Goal: Information Seeking & Learning: Check status

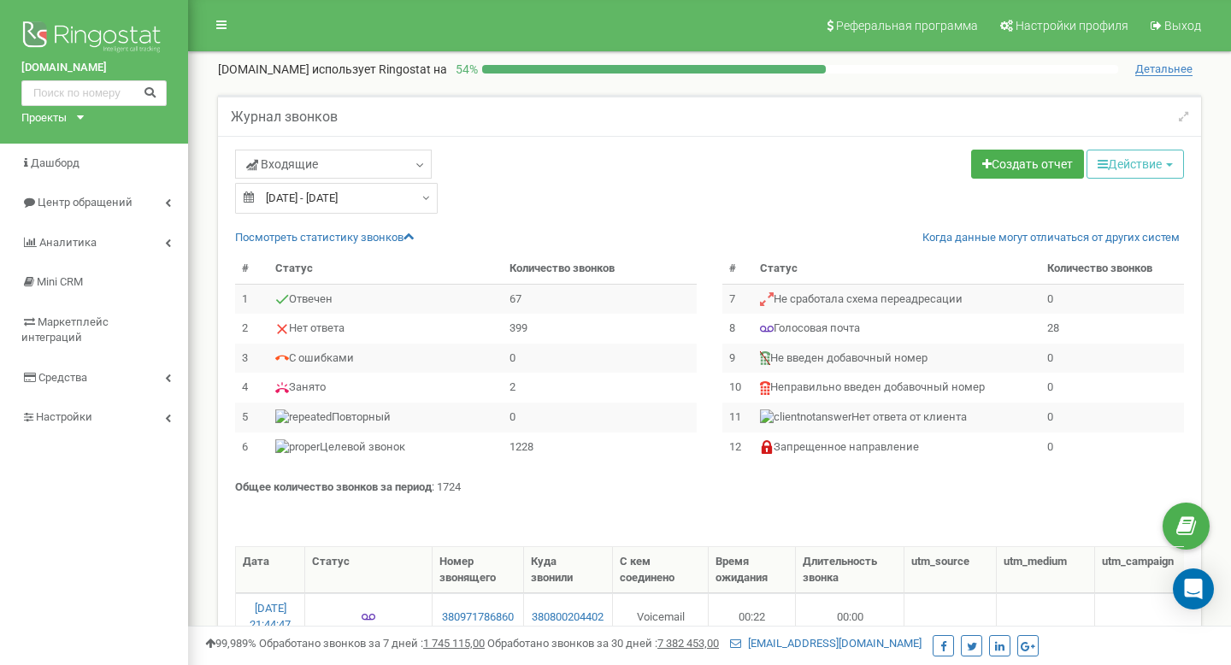
select select "100"
type input "15.09.2025"
type input "21.09.2025"
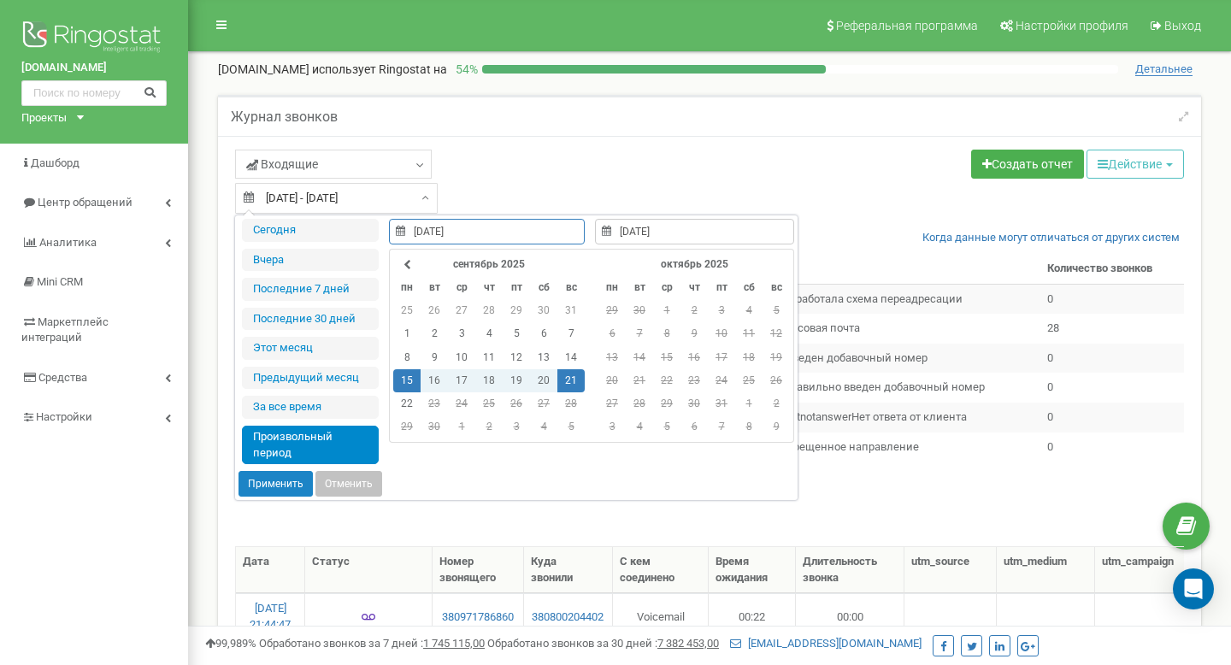
click at [410, 198] on input "15.09.2025 - 21.09.2025" at bounding box center [336, 198] width 203 height 31
type input "18.09.2025"
click at [486, 378] on td "18" at bounding box center [488, 380] width 27 height 23
type input "18.09.2025"
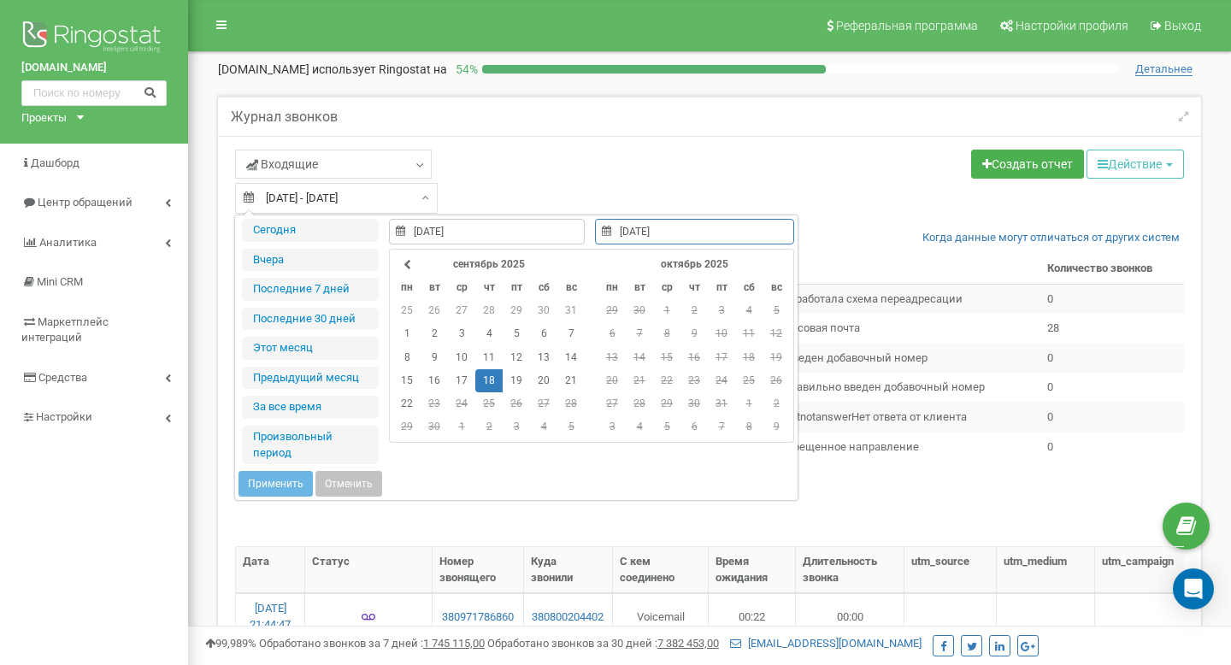
click at [486, 378] on td "18" at bounding box center [488, 380] width 27 height 23
type input "18.09.2025"
click at [277, 477] on button "Применить" at bounding box center [276, 484] width 74 height 26
type input "[DATE] - [DATE]"
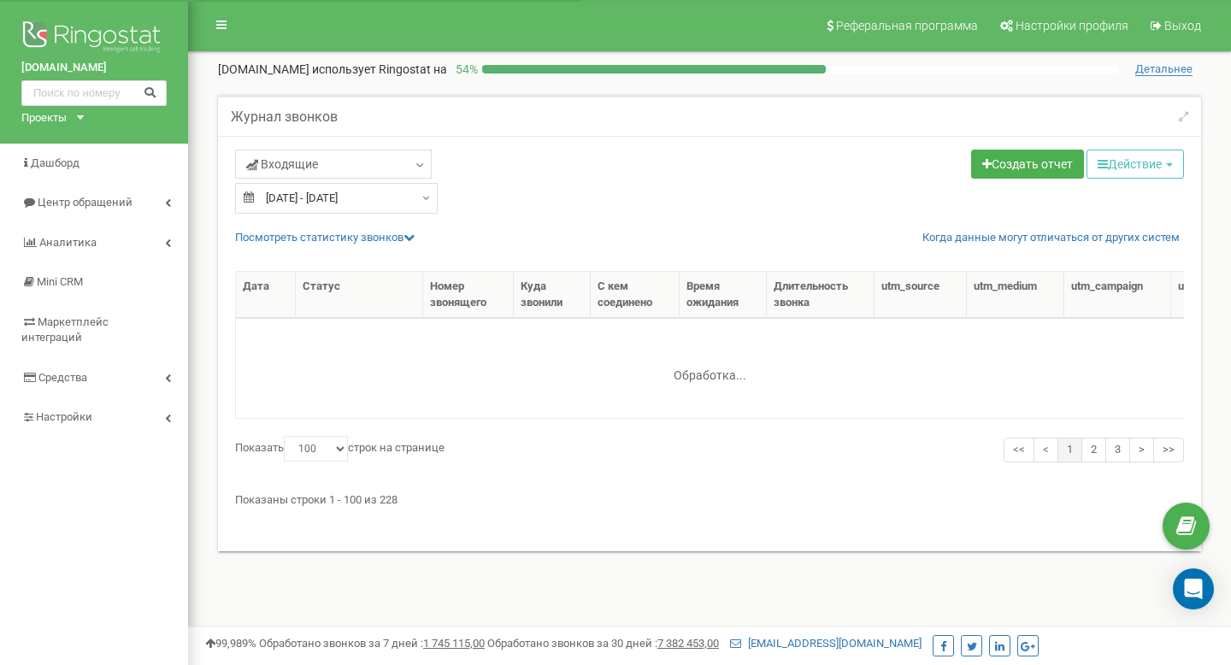
select select "100"
click at [406, 236] on link "Посмотреть cтатистику звонков" at bounding box center [325, 237] width 180 height 13
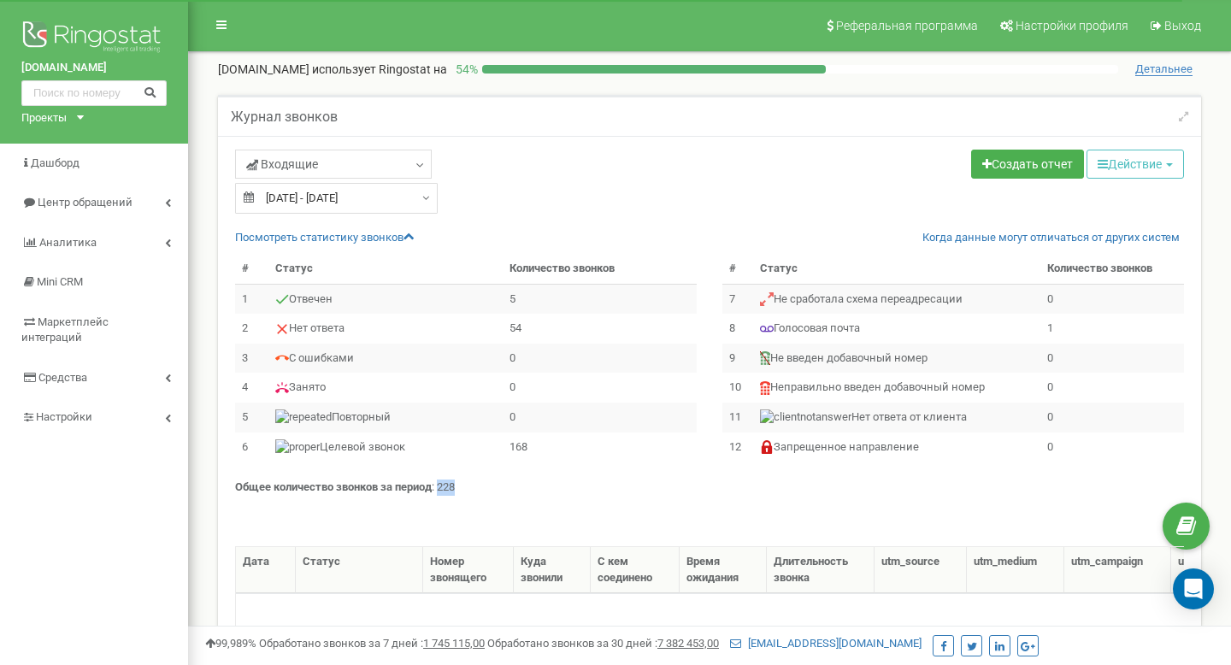
drag, startPoint x: 461, startPoint y: 491, endPoint x: 440, endPoint y: 491, distance: 20.5
click at [440, 491] on p "Общее количество звонков за период : 228" at bounding box center [709, 488] width 949 height 16
copy p "228"
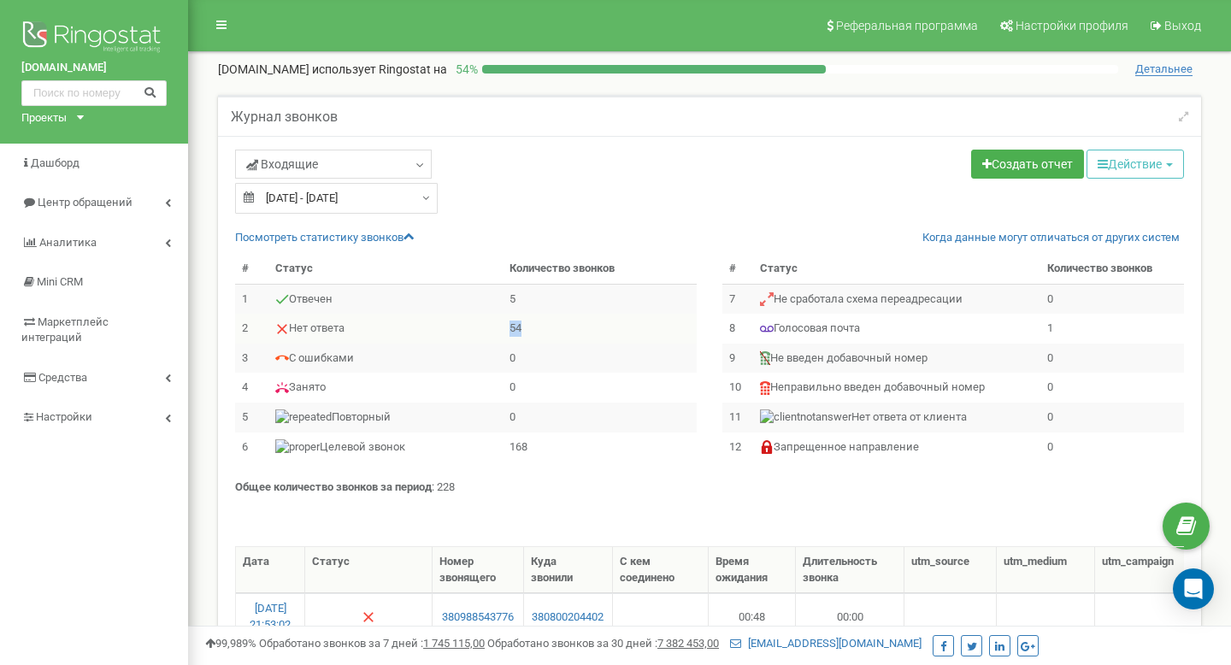
drag, startPoint x: 525, startPoint y: 324, endPoint x: 504, endPoint y: 324, distance: 21.4
click at [504, 324] on td "54" at bounding box center [600, 329] width 194 height 30
copy td "54"
type input "18.09.2025"
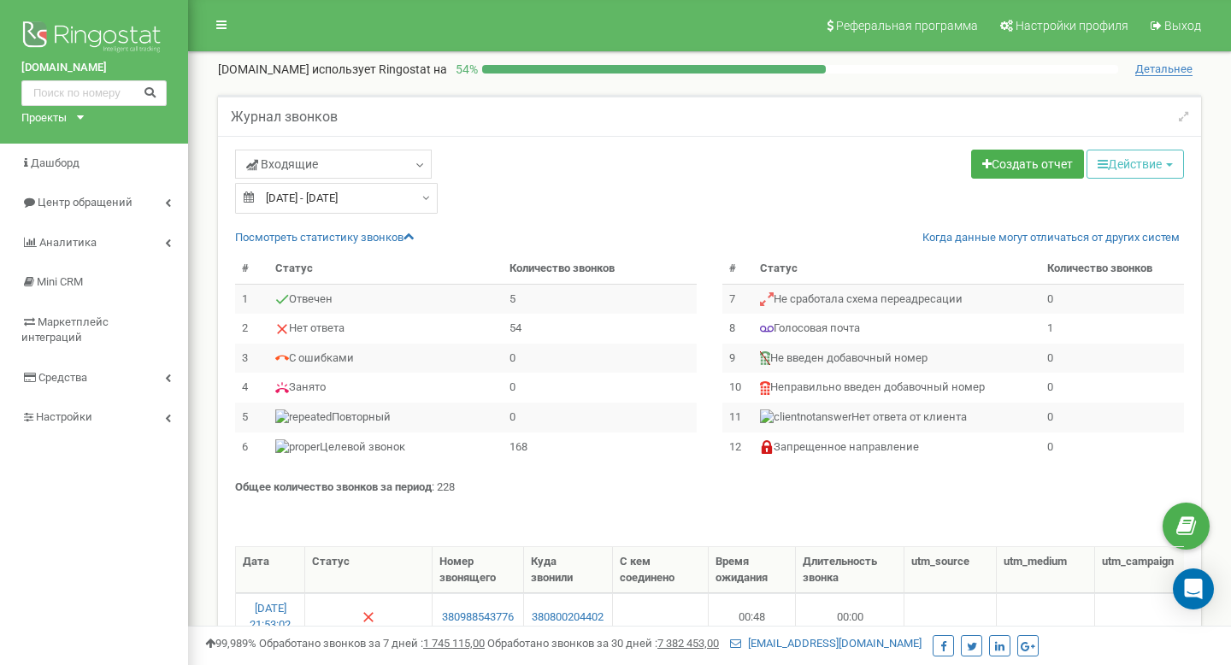
click at [398, 204] on input "18.09.2025 - 18.09.2025" at bounding box center [336, 198] width 203 height 31
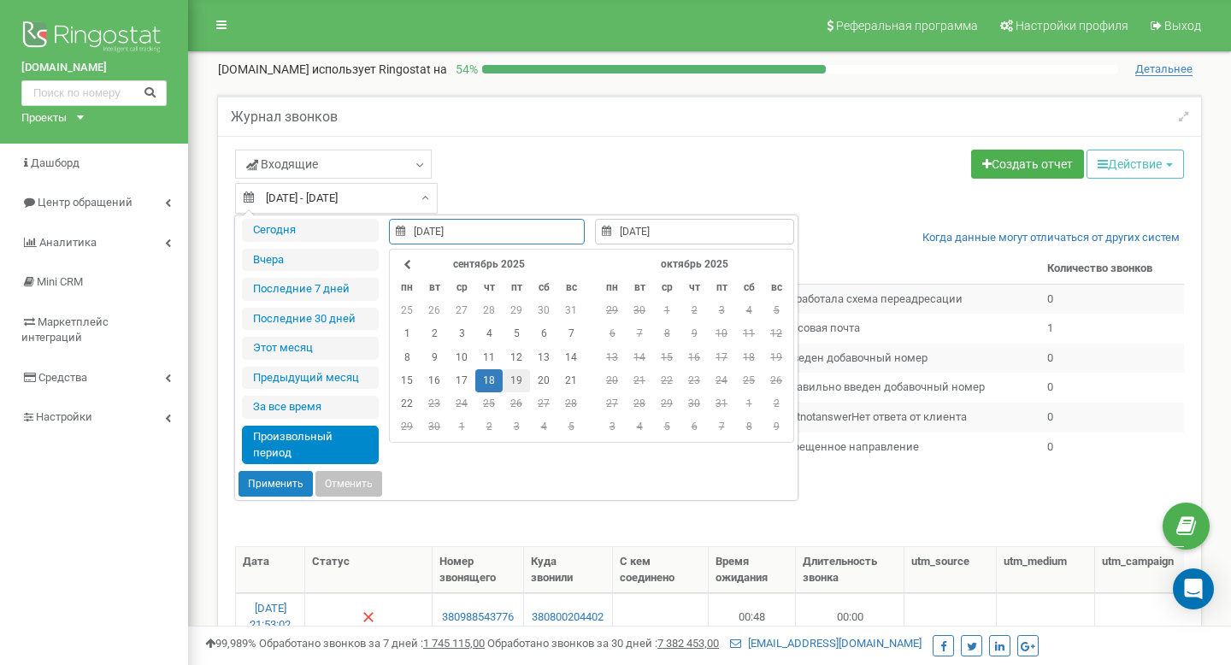
type input "[DATE]"
click at [512, 381] on td "19" at bounding box center [516, 380] width 27 height 23
type input "[DATE]"
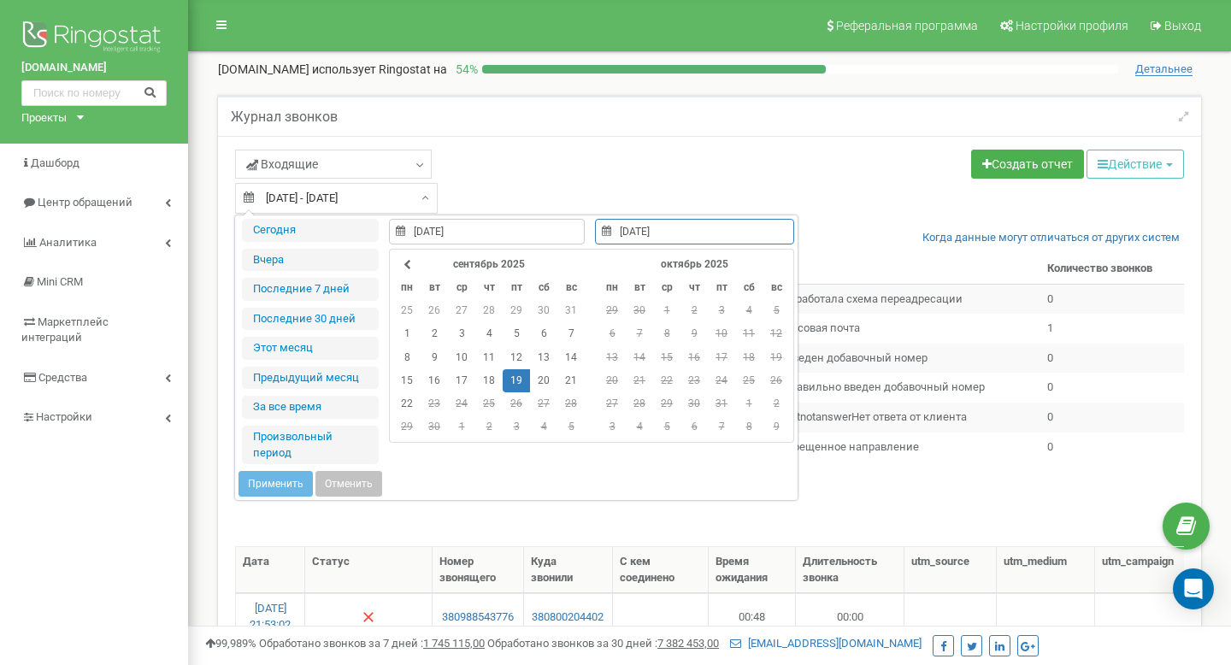
click at [512, 381] on td "19" at bounding box center [516, 380] width 27 height 23
type input "[DATE]"
click at [279, 481] on button "Применить" at bounding box center [276, 484] width 74 height 26
type input "[DATE] - [DATE]"
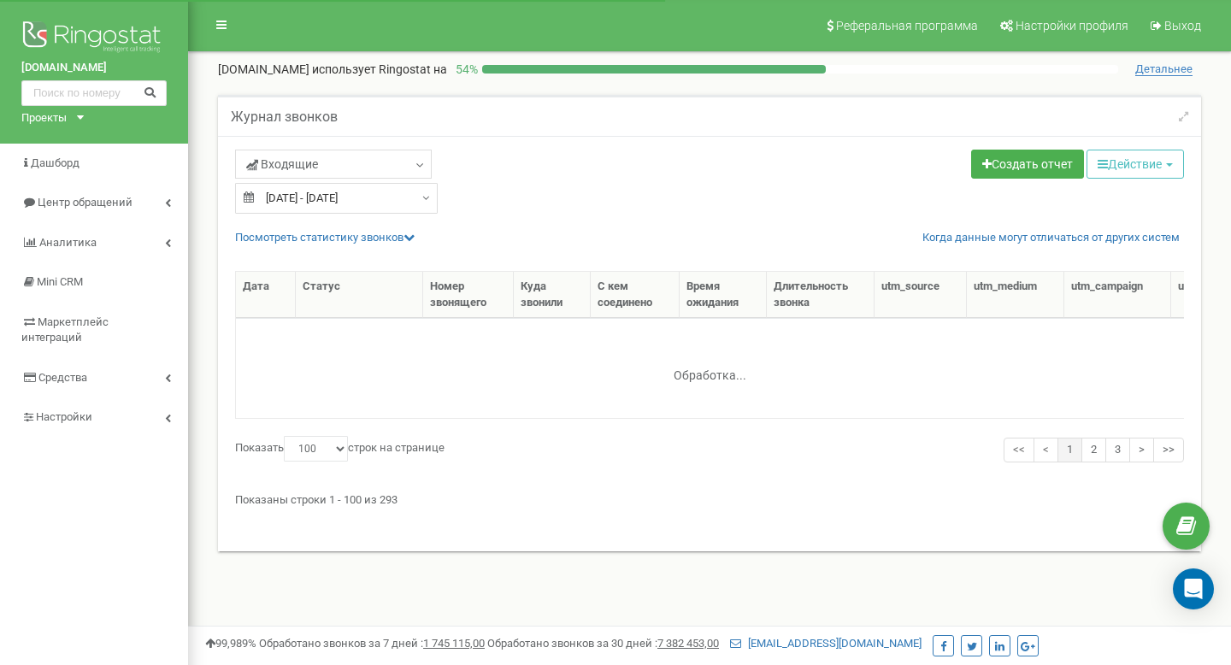
select select "100"
click at [402, 236] on link "Посмотреть cтатистику звонков" at bounding box center [325, 237] width 180 height 13
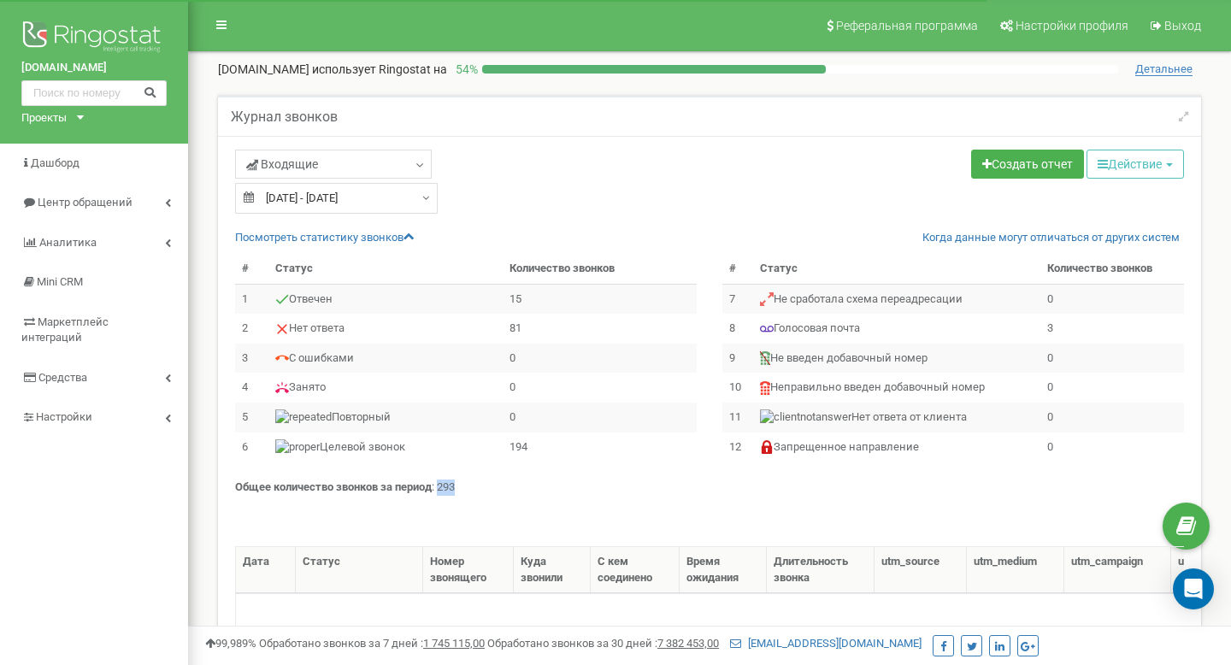
drag, startPoint x: 462, startPoint y: 485, endPoint x: 441, endPoint y: 484, distance: 20.5
click at [441, 485] on p "Общее количество звонков за период : 293" at bounding box center [709, 488] width 949 height 16
copy p "293"
drag, startPoint x: 531, startPoint y: 328, endPoint x: 507, endPoint y: 328, distance: 23.9
click at [507, 328] on td "81" at bounding box center [600, 329] width 194 height 30
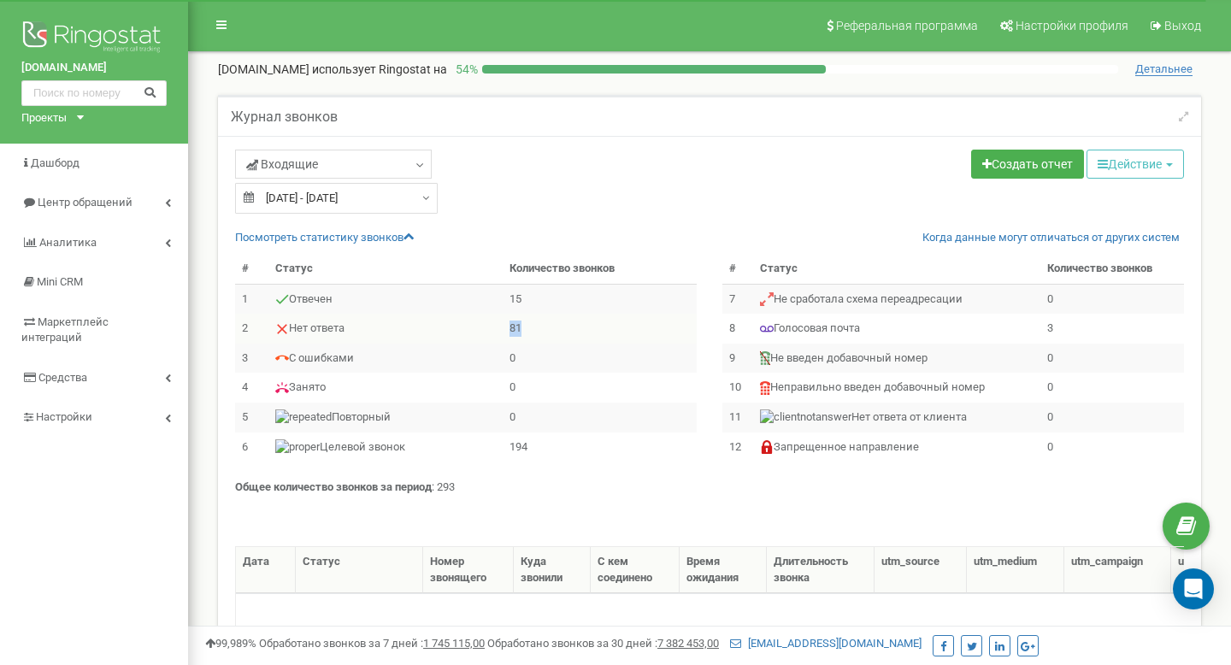
copy td "81"
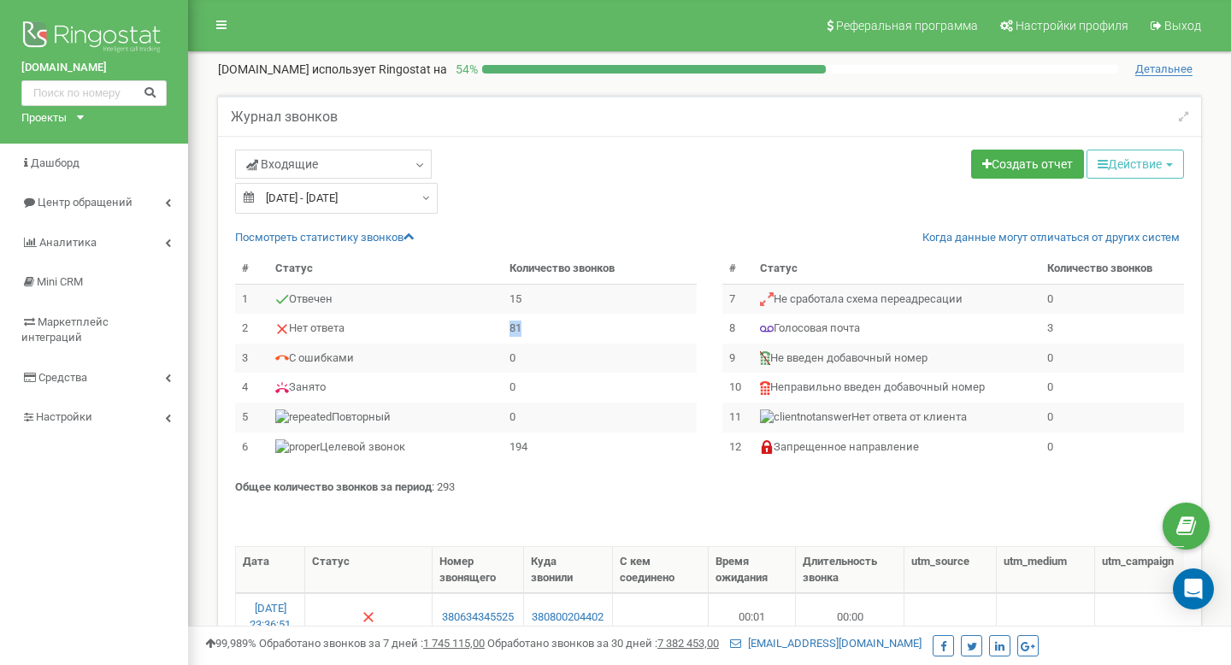
type input "[DATE]"
click at [375, 210] on input "[DATE] - [DATE]" at bounding box center [336, 198] width 203 height 31
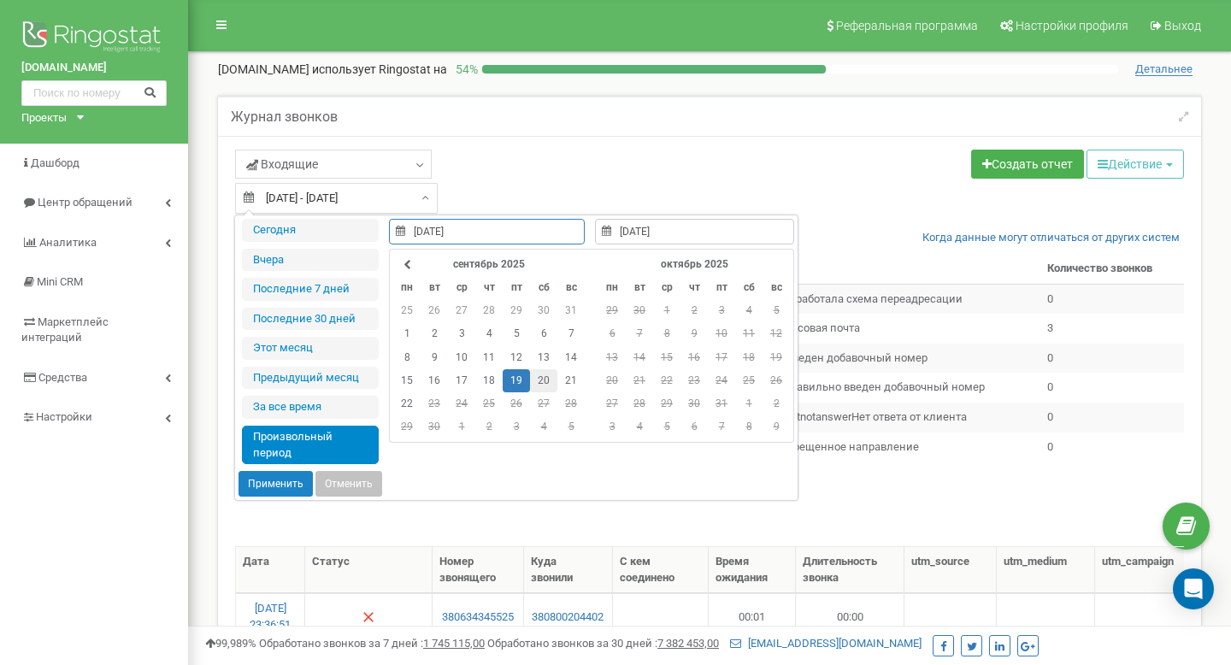
type input "[DATE]"
click at [540, 382] on td "20" at bounding box center [543, 380] width 27 height 23
type input "[DATE]"
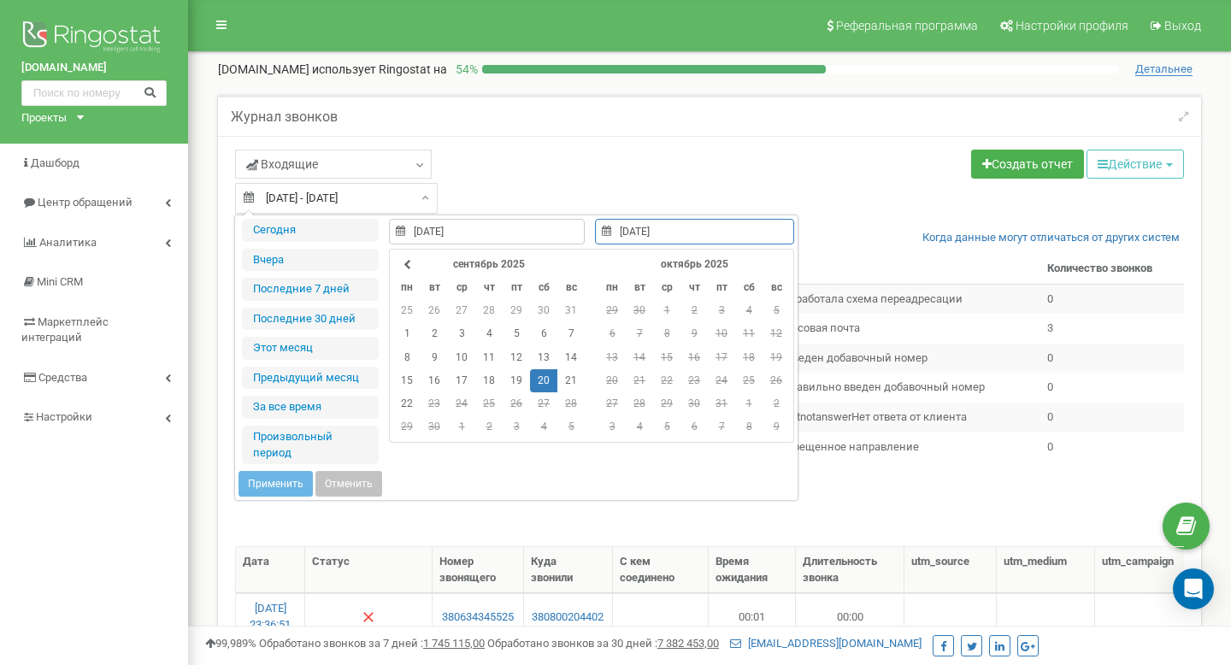
click at [540, 382] on td "20" at bounding box center [543, 380] width 27 height 23
type input "[DATE]"
click at [282, 486] on button "Применить" at bounding box center [276, 484] width 74 height 26
type input "[DATE] - [DATE]"
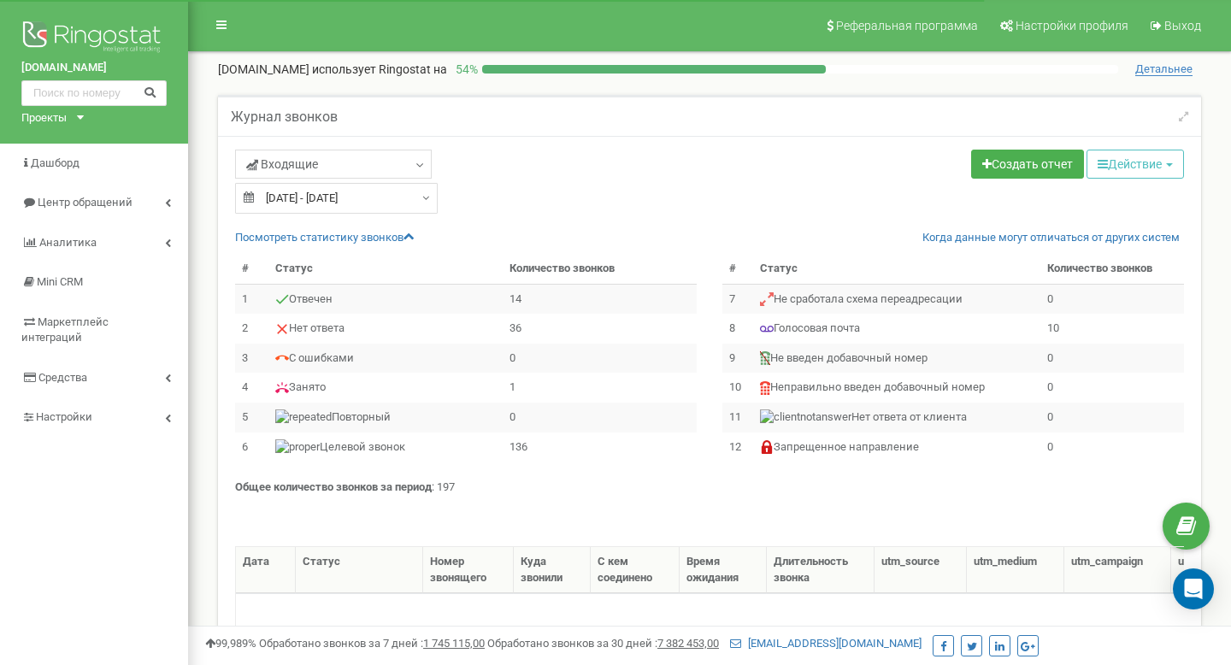
select select "100"
click at [443, 487] on p "Общее количество звонков за период : 197" at bounding box center [709, 488] width 949 height 16
copy p "197"
drag, startPoint x: 541, startPoint y: 334, endPoint x: 501, endPoint y: 332, distance: 40.2
click at [501, 332] on tr "2 Нет ответа 36" at bounding box center [466, 329] width 462 height 30
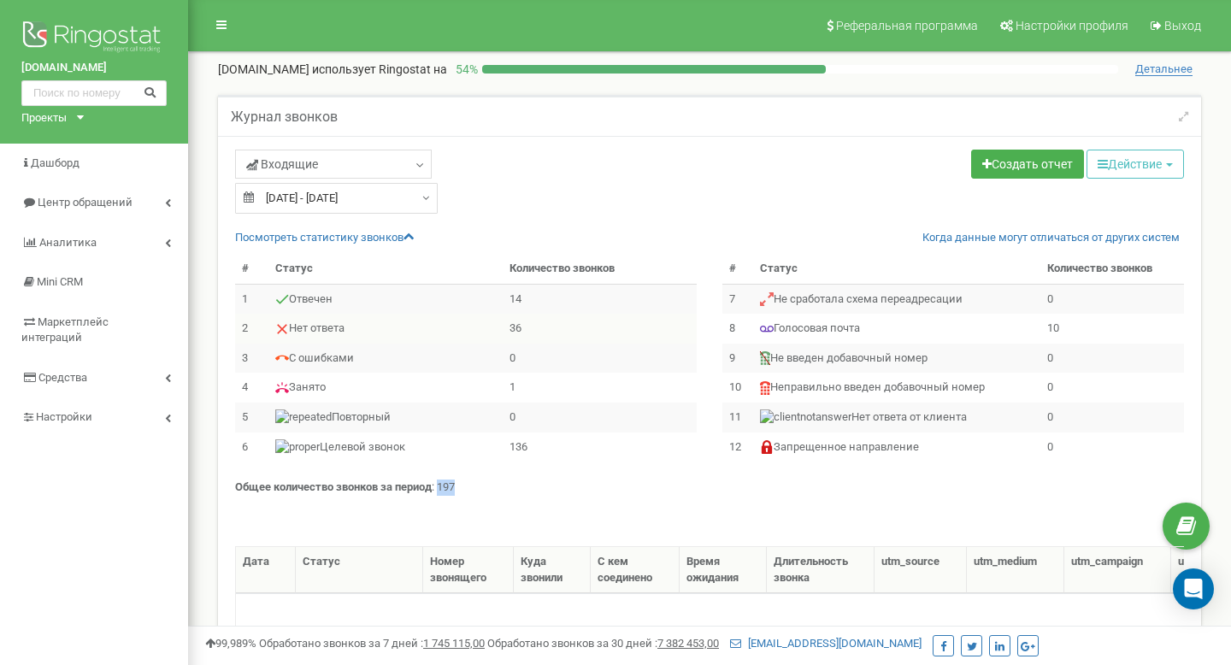
copy tr "Нет ответа 36"
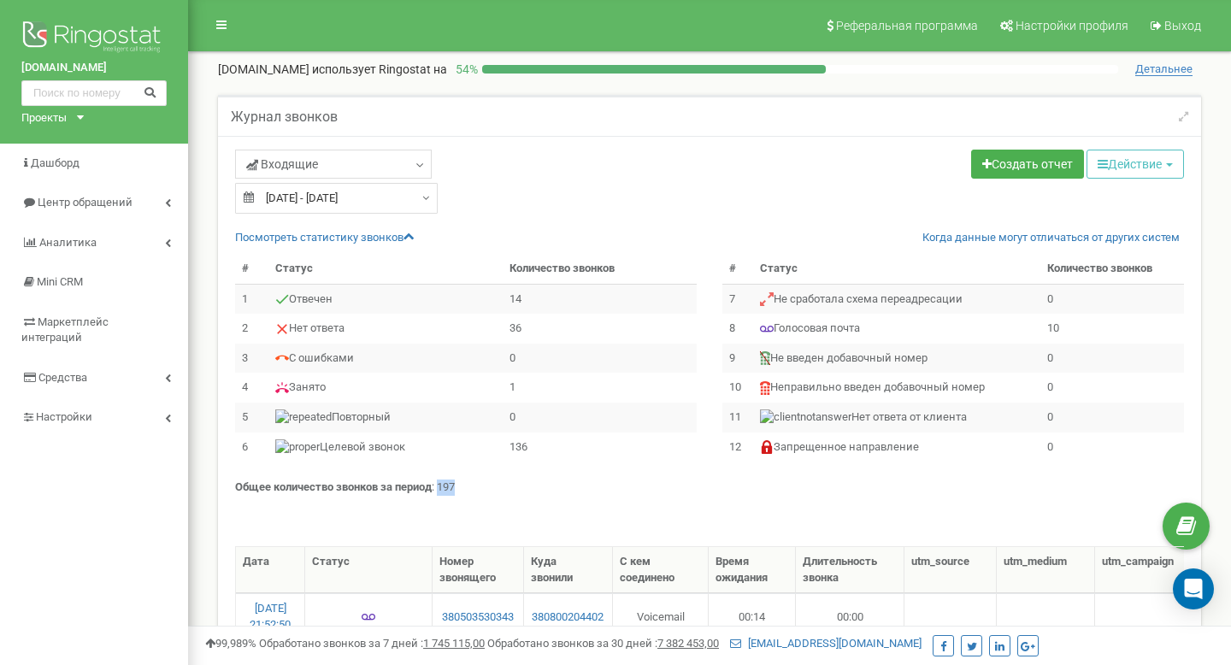
type input "[DATE]"
click at [373, 197] on input "[DATE] - [DATE]" at bounding box center [336, 198] width 203 height 31
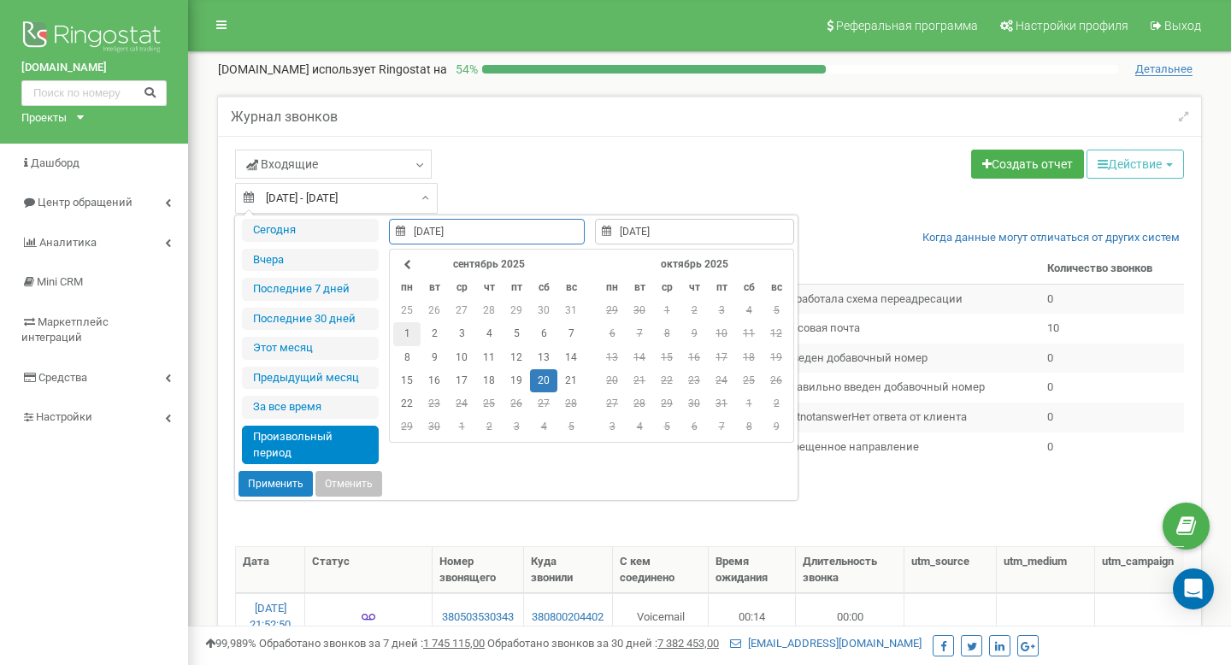
type input "22.09.2025"
type input "21.09.2025"
type input "[DATE]"
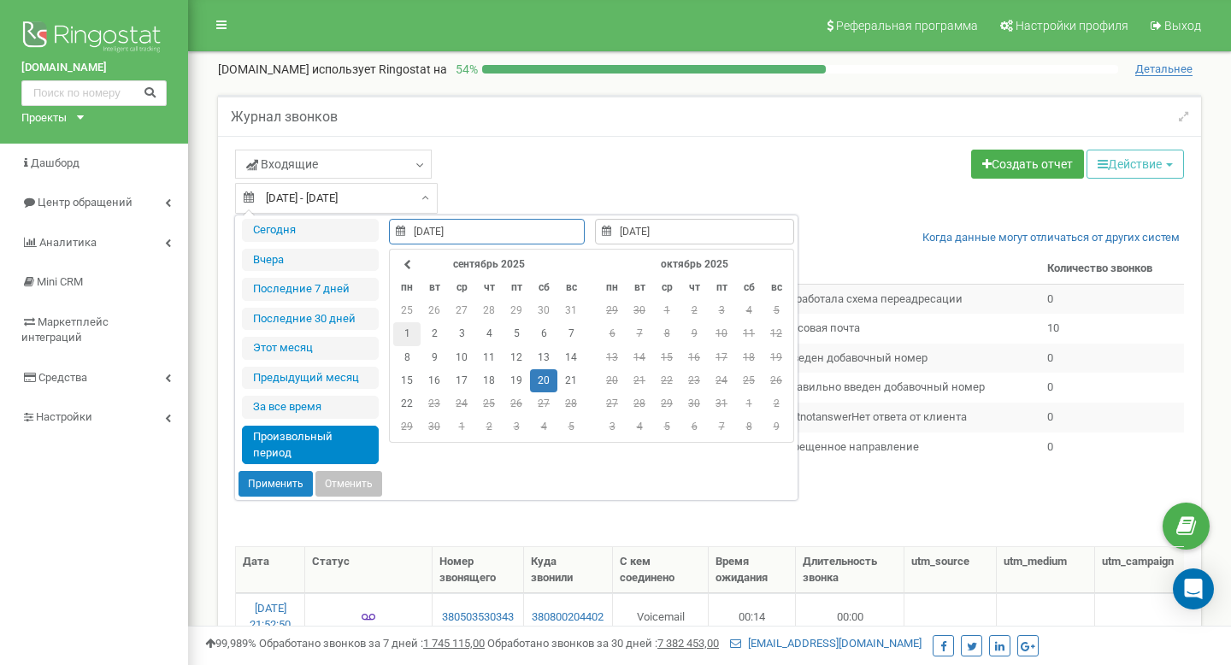
type input "[DATE]"
type input "21.09.2025"
click at [566, 383] on td "21" at bounding box center [571, 380] width 27 height 23
type input "21.09.2025"
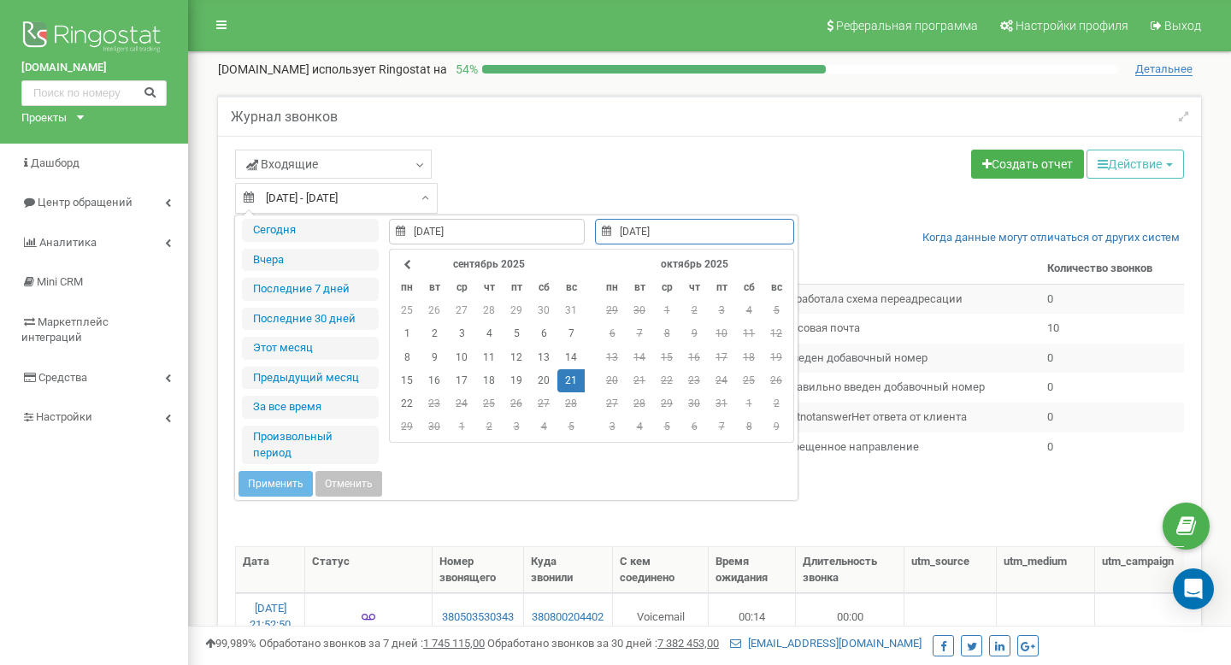
click at [566, 383] on td "21" at bounding box center [571, 380] width 27 height 23
click at [284, 479] on button "Применить" at bounding box center [276, 484] width 74 height 26
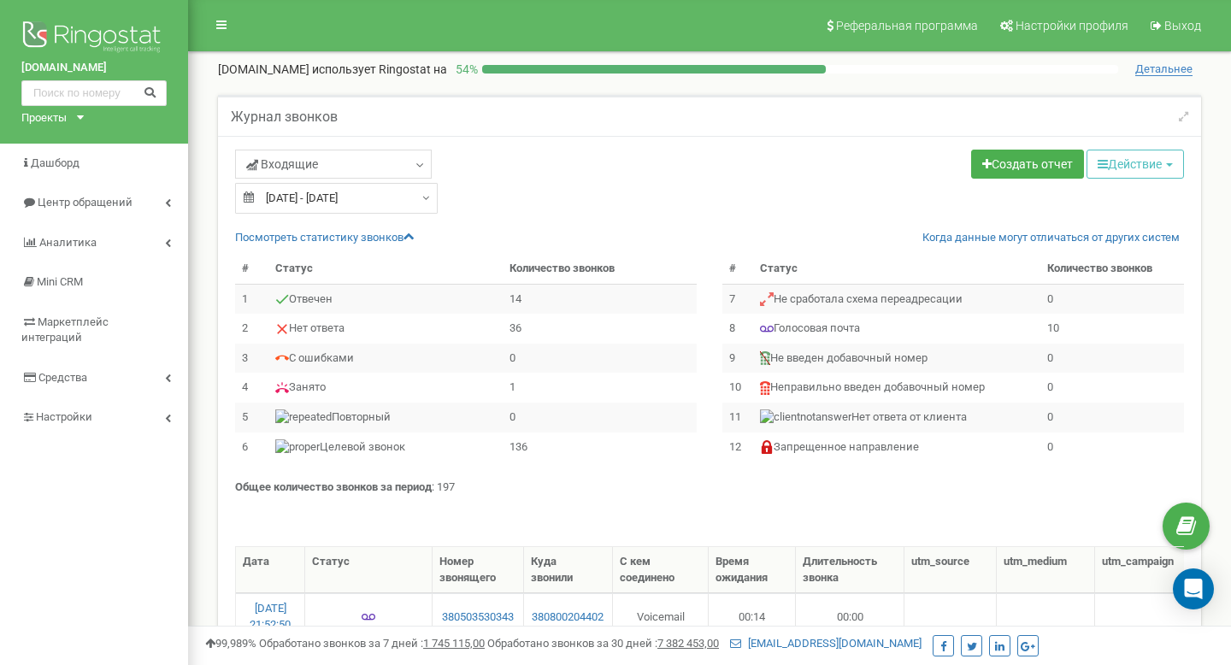
type input "21.09.2025 - 21.09.2025"
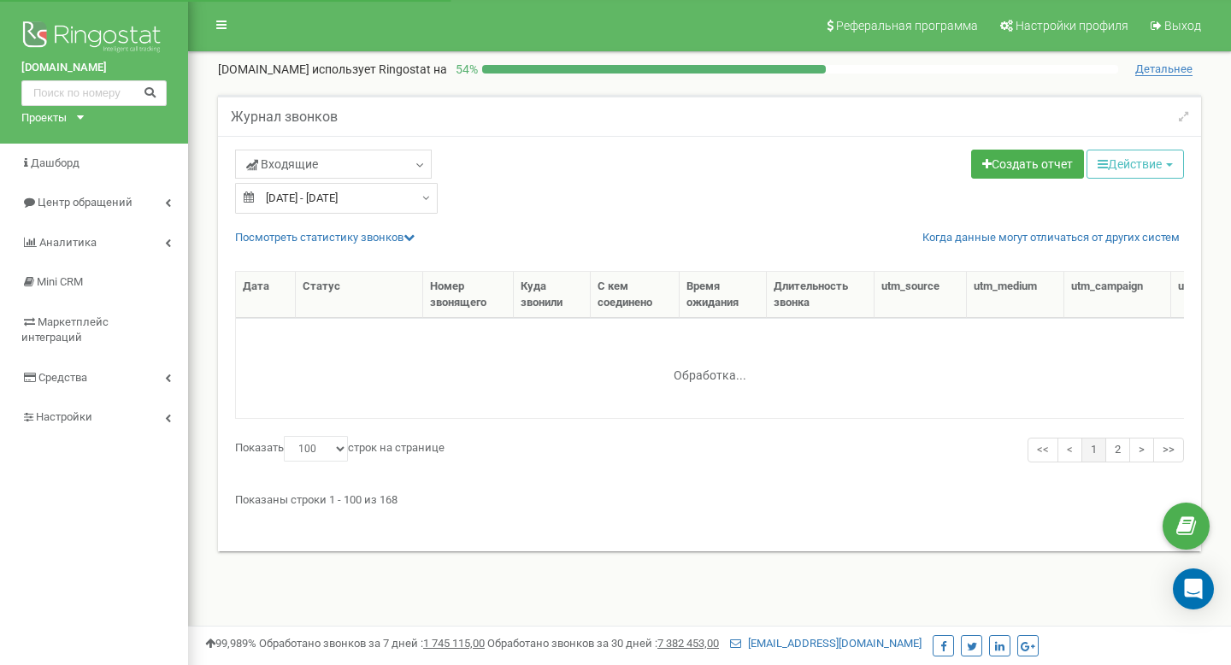
select select "100"
click at [410, 237] on icon at bounding box center [409, 237] width 11 height 11
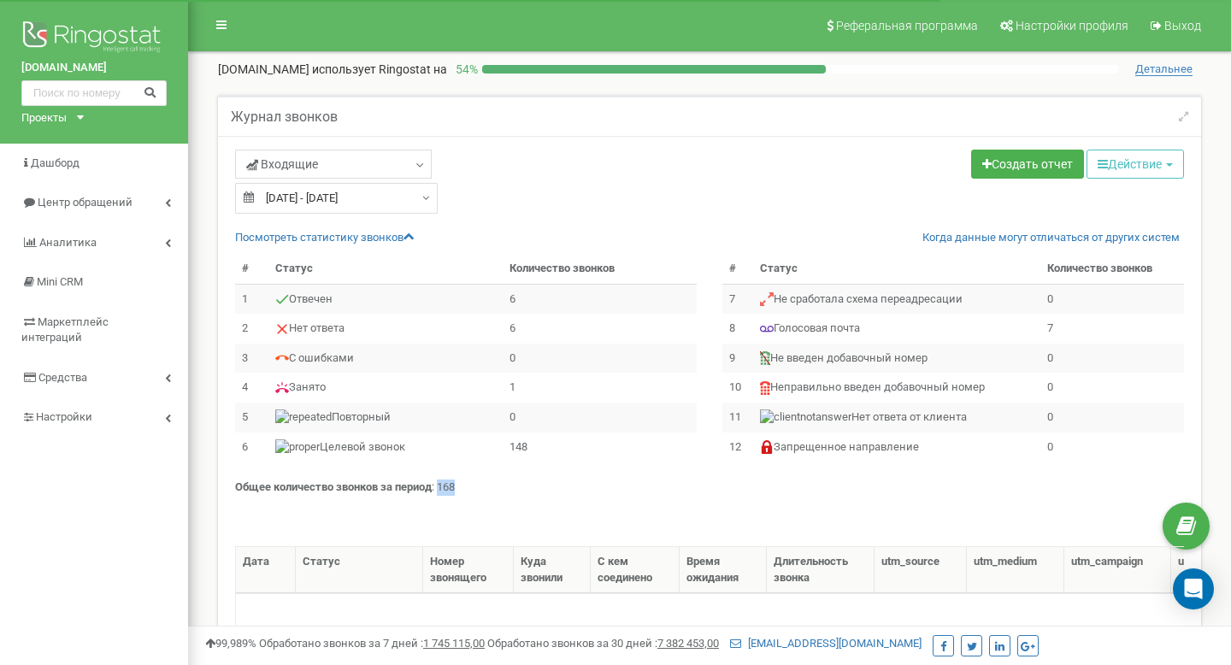
drag, startPoint x: 458, startPoint y: 490, endPoint x: 441, endPoint y: 490, distance: 17.1
click at [441, 490] on p "Общее количество звонков за период : 168" at bounding box center [709, 488] width 949 height 16
copy p "168"
drag, startPoint x: 523, startPoint y: 332, endPoint x: 499, endPoint y: 332, distance: 23.9
click at [499, 332] on tr "2 Нет ответа 6" at bounding box center [466, 329] width 462 height 30
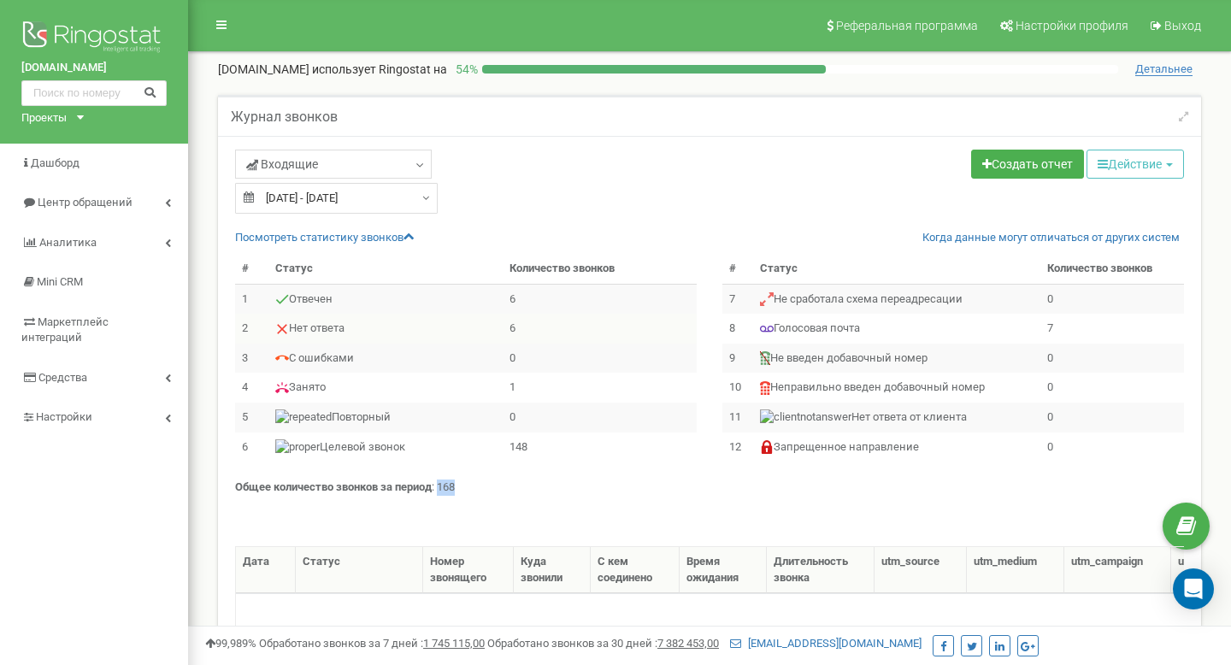
copy tr "Нет ответа 6"
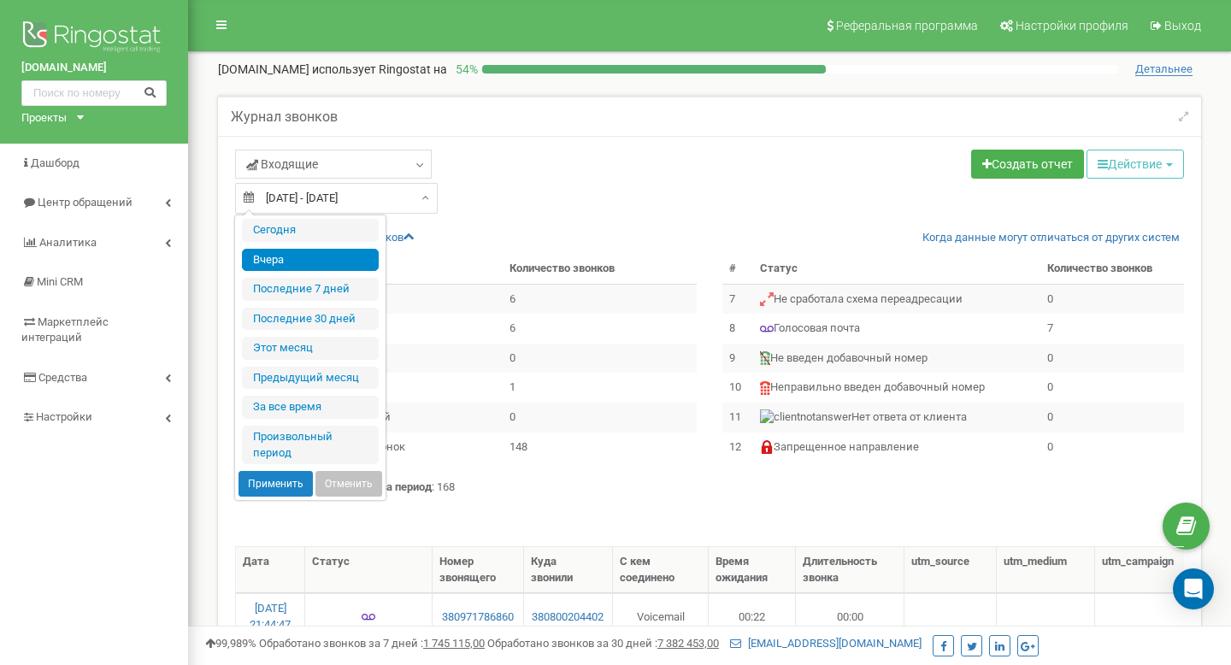
click at [391, 203] on input "21.09.2025 - 21.09.2025" at bounding box center [336, 198] width 203 height 31
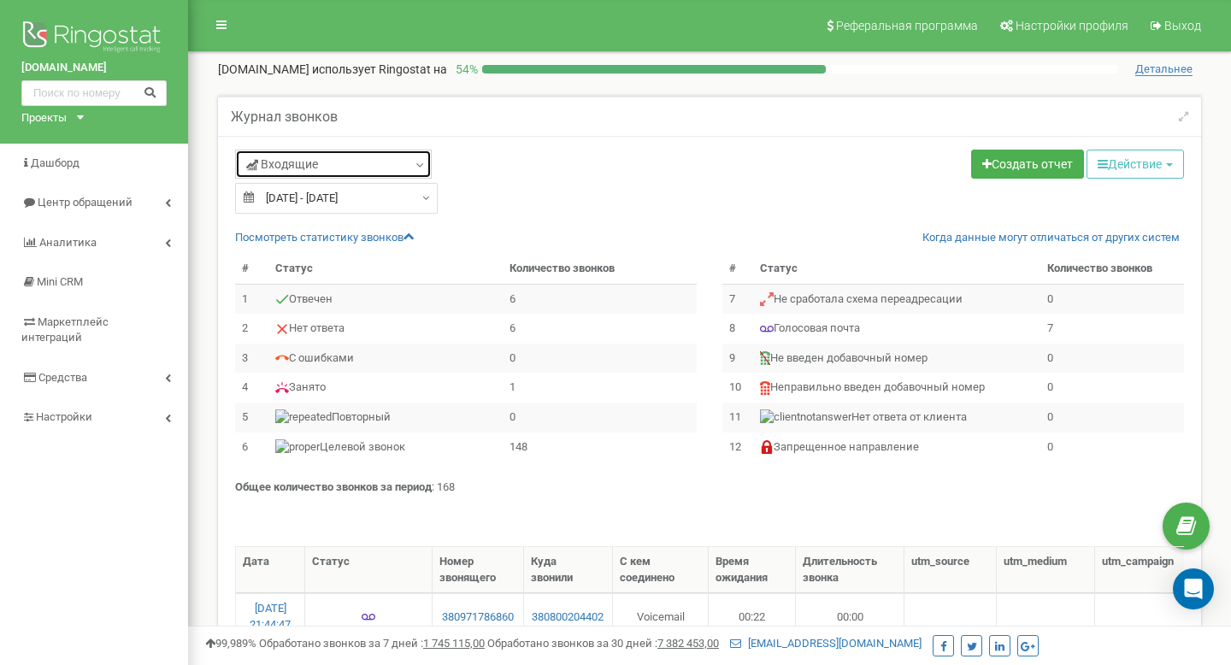
click at [403, 171] on link "Входящие" at bounding box center [333, 164] width 197 height 29
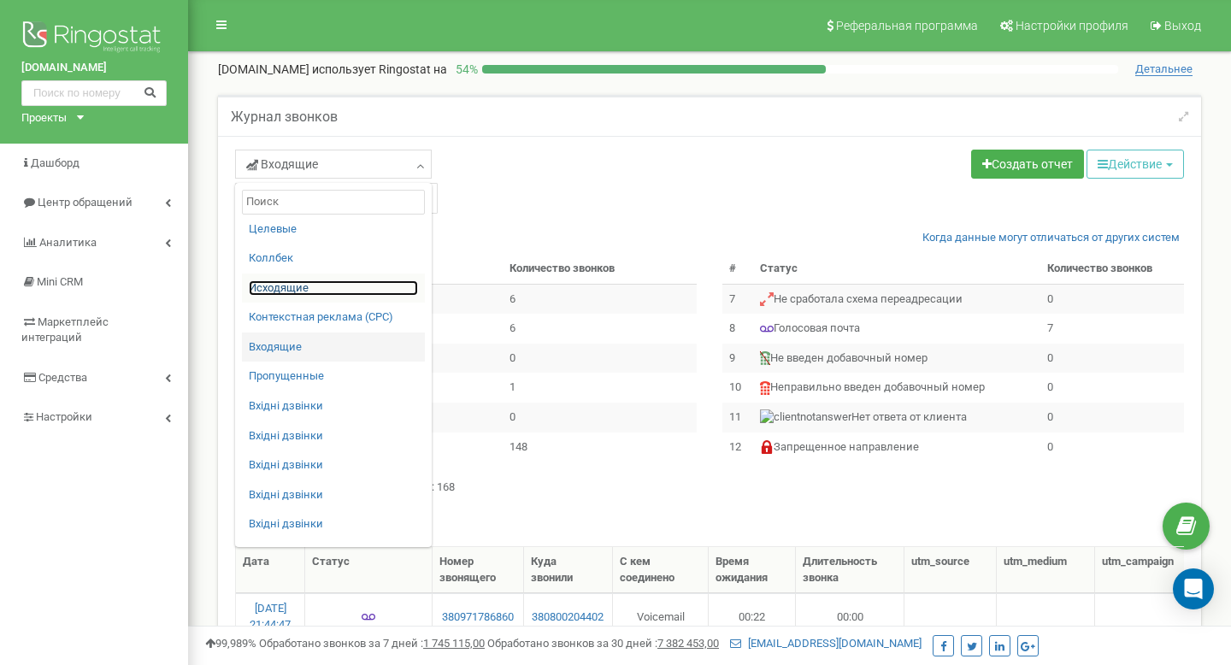
click at [296, 292] on link "Исходящие" at bounding box center [333, 289] width 169 height 16
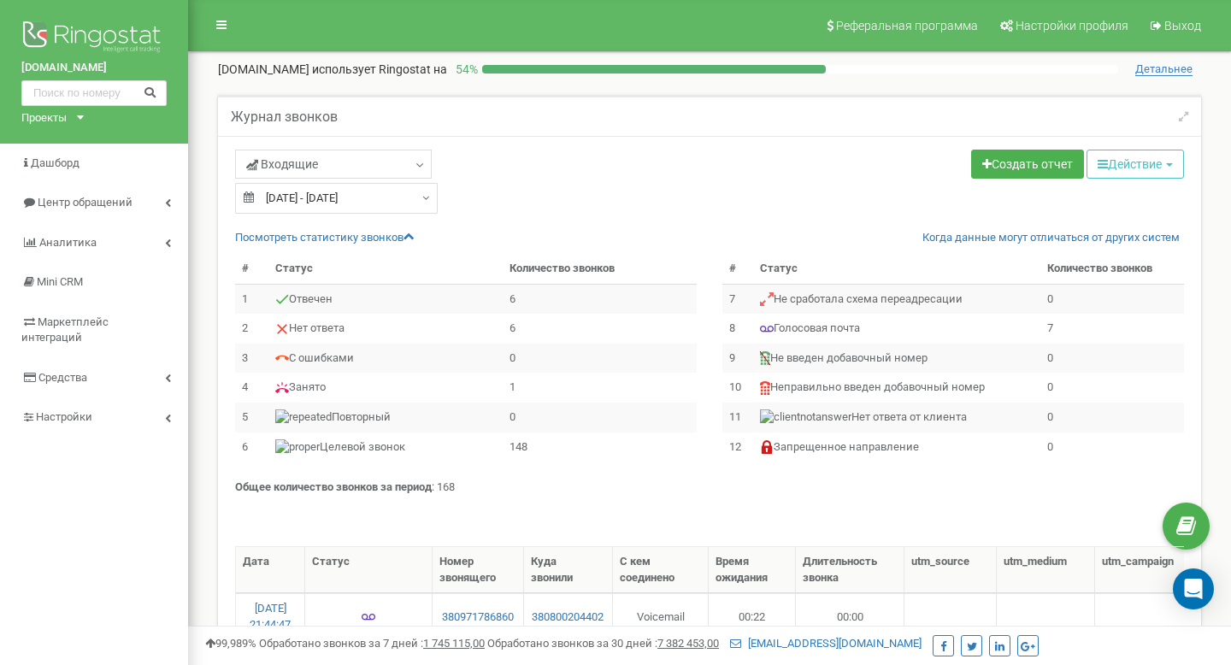
click at [293, 282] on th "Статус" at bounding box center [386, 269] width 234 height 30
click at [381, 172] on link "Входящие" at bounding box center [333, 164] width 197 height 29
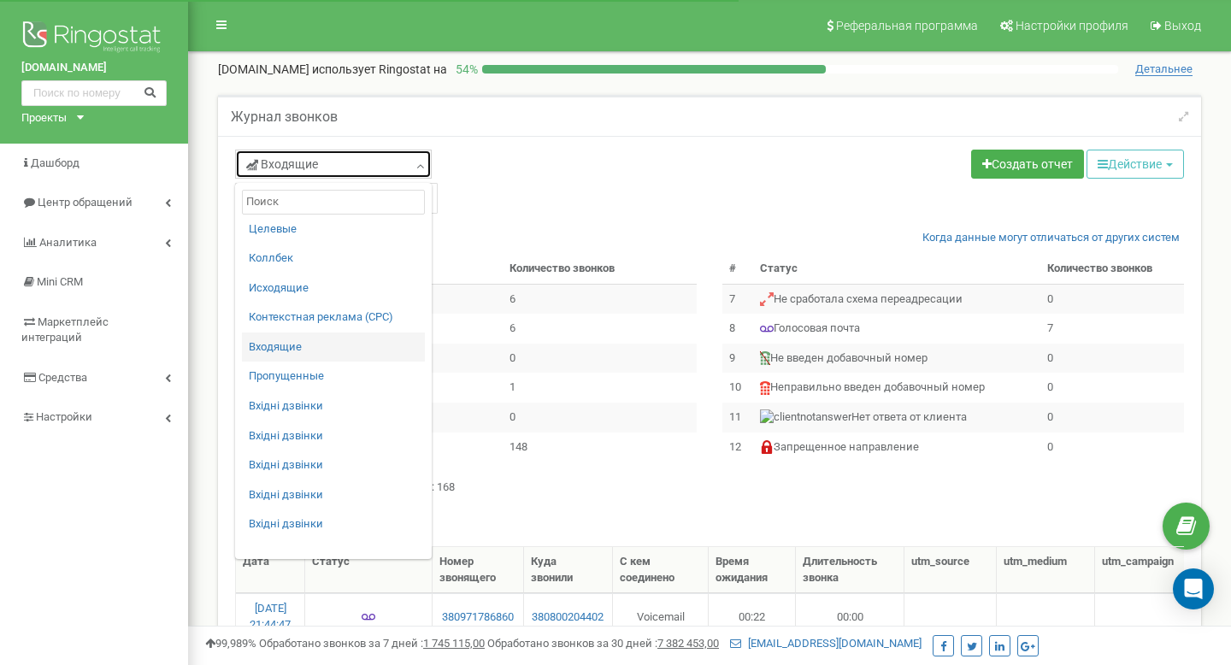
click at [419, 165] on icon at bounding box center [420, 165] width 13 height 17
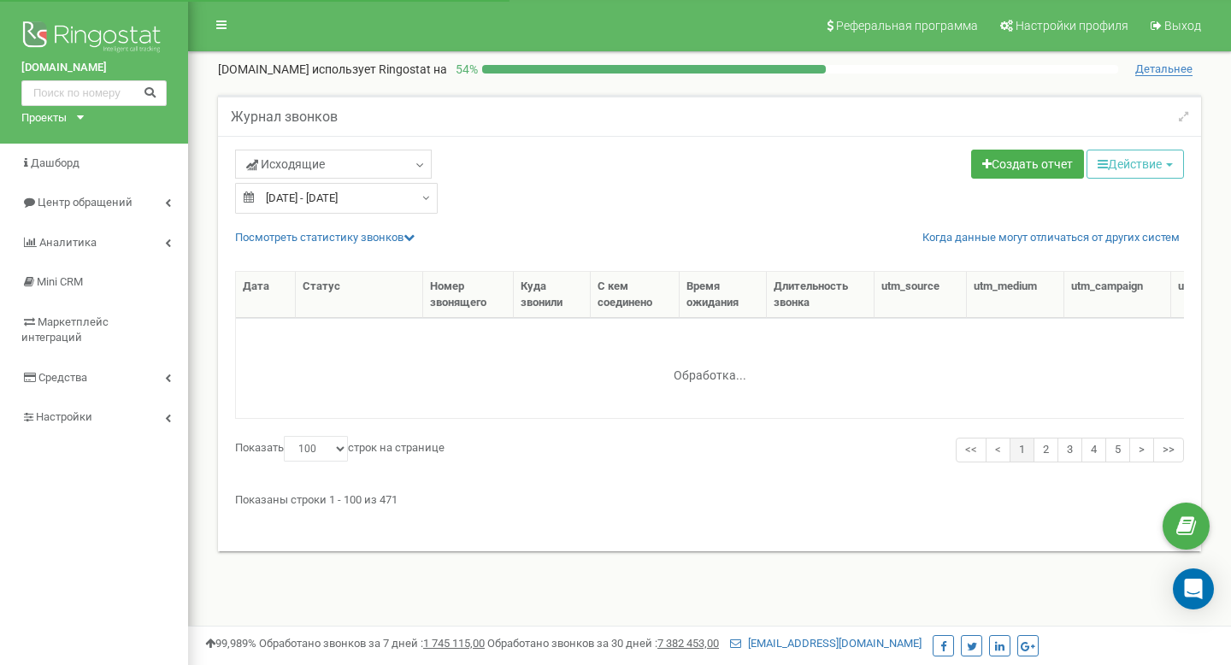
select select "100"
click at [374, 240] on link "Посмотреть cтатистику звонков" at bounding box center [325, 237] width 180 height 13
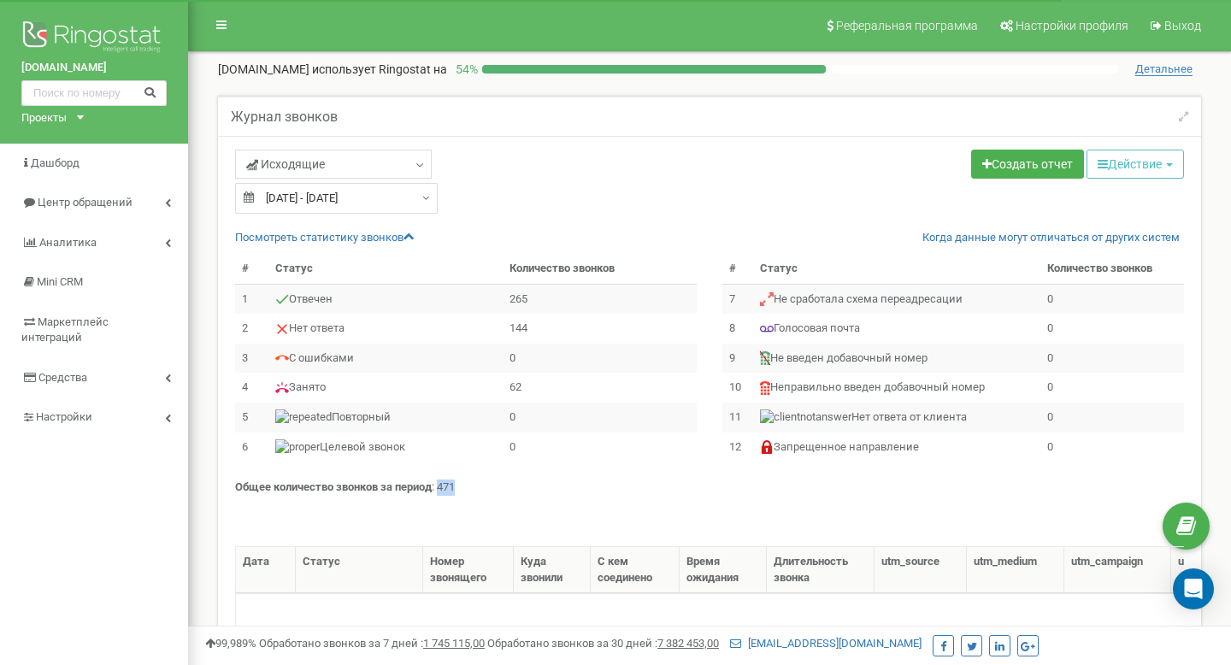
drag, startPoint x: 461, startPoint y: 487, endPoint x: 442, endPoint y: 487, distance: 18.8
click at [442, 487] on p "Общее количество звонков за период : 471" at bounding box center [709, 488] width 949 height 16
copy p "471"
type input "21.09.2025"
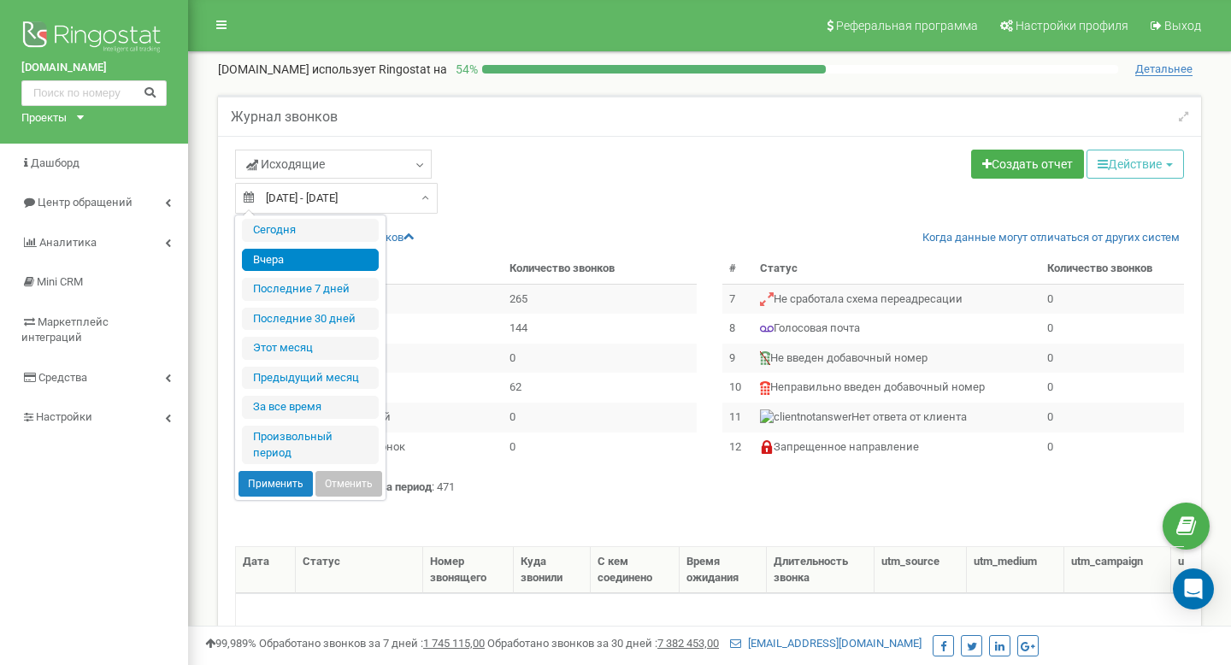
click at [410, 208] on input "21.09.2025 - 21.09.2025" at bounding box center [336, 198] width 203 height 31
type input "16.09.2025"
type input "22.09.2025"
type input "[DATE]"
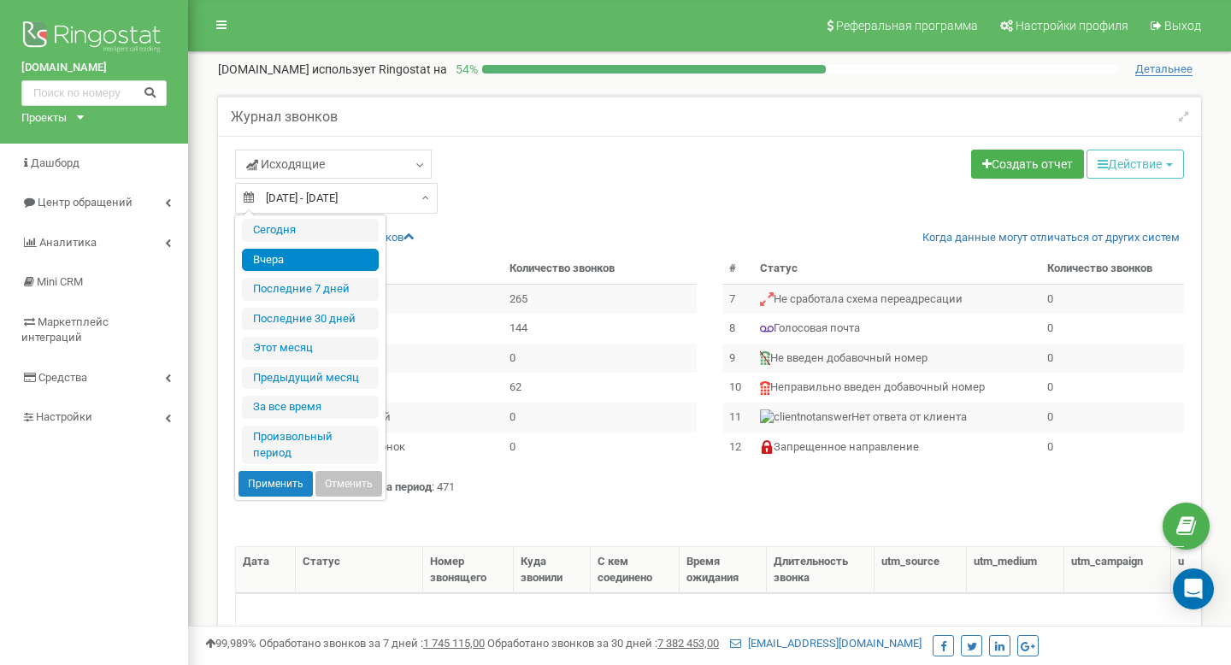
type input "24.08.2025"
type input "22.09.2025"
type input "[DATE]"
type input "01.09.2025"
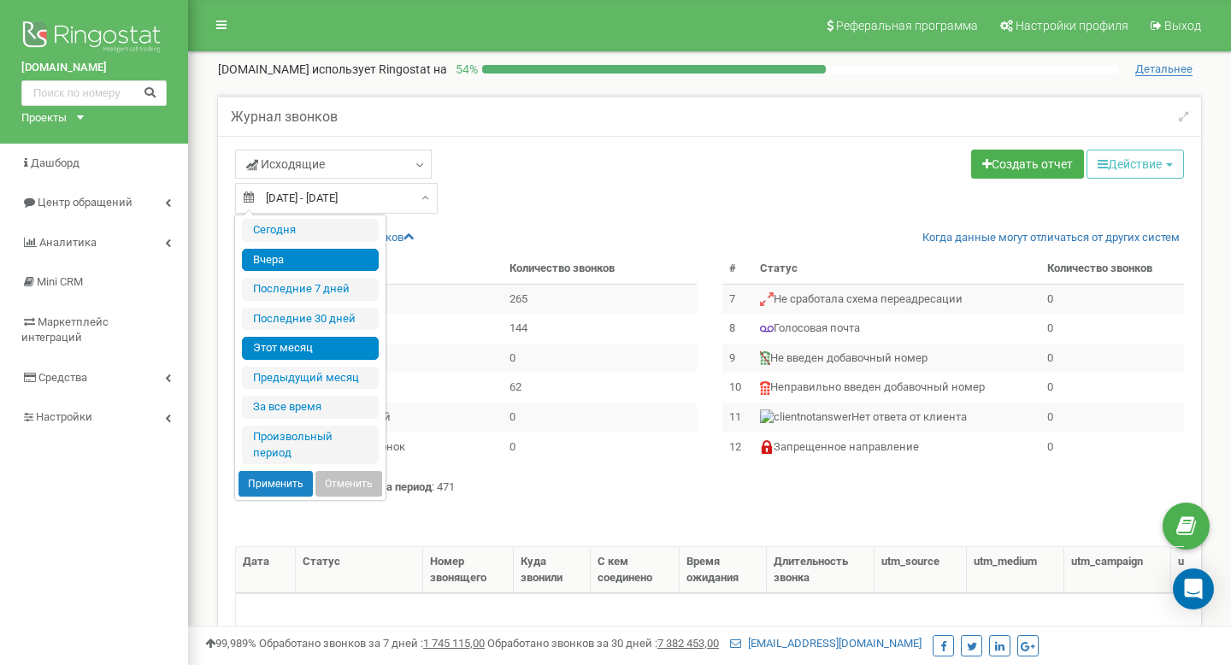
type input "22.09.2025"
type input "[DATE]"
type input "01.08.2025"
type input "31.08.2025"
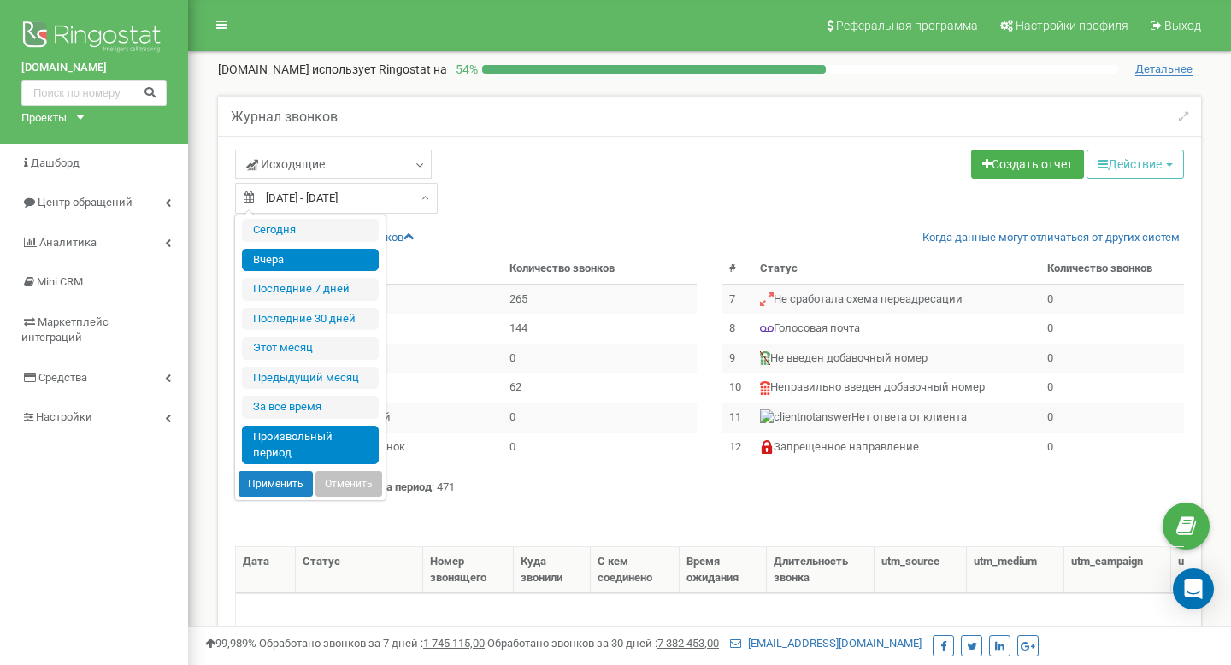
type input "[DATE]"
type input "10.12.2018"
type input "22.09.2025"
type input "[DATE]"
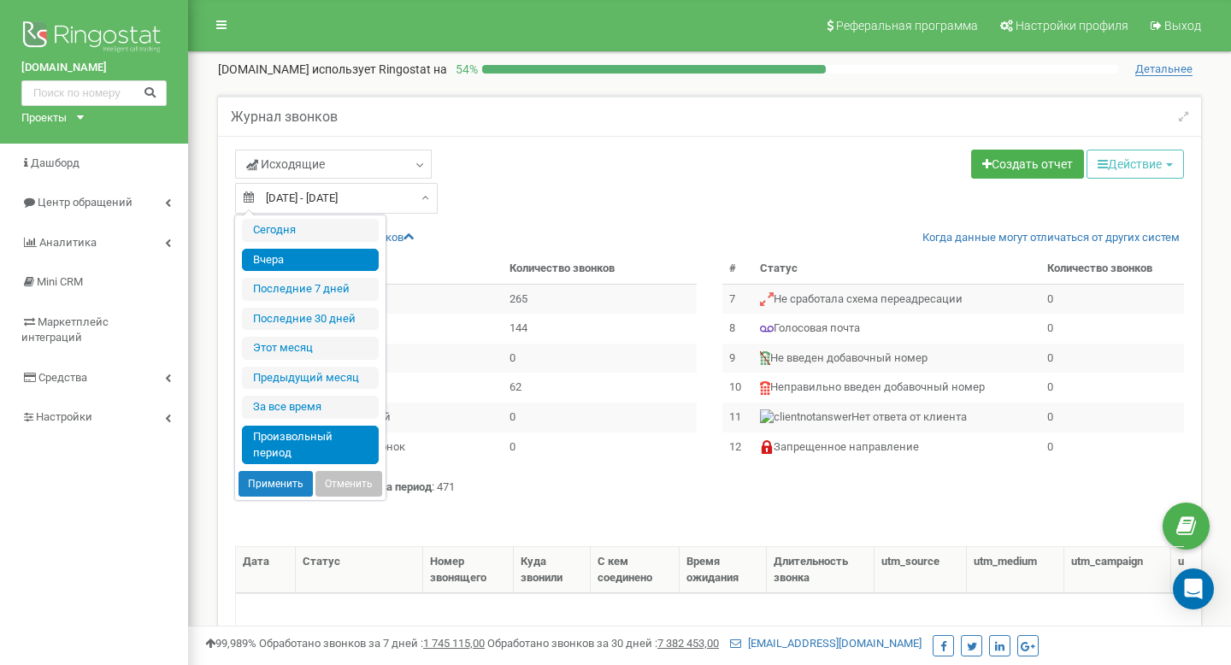
type input "[DATE]"
click at [310, 439] on li "Произвольный период" at bounding box center [310, 445] width 137 height 38
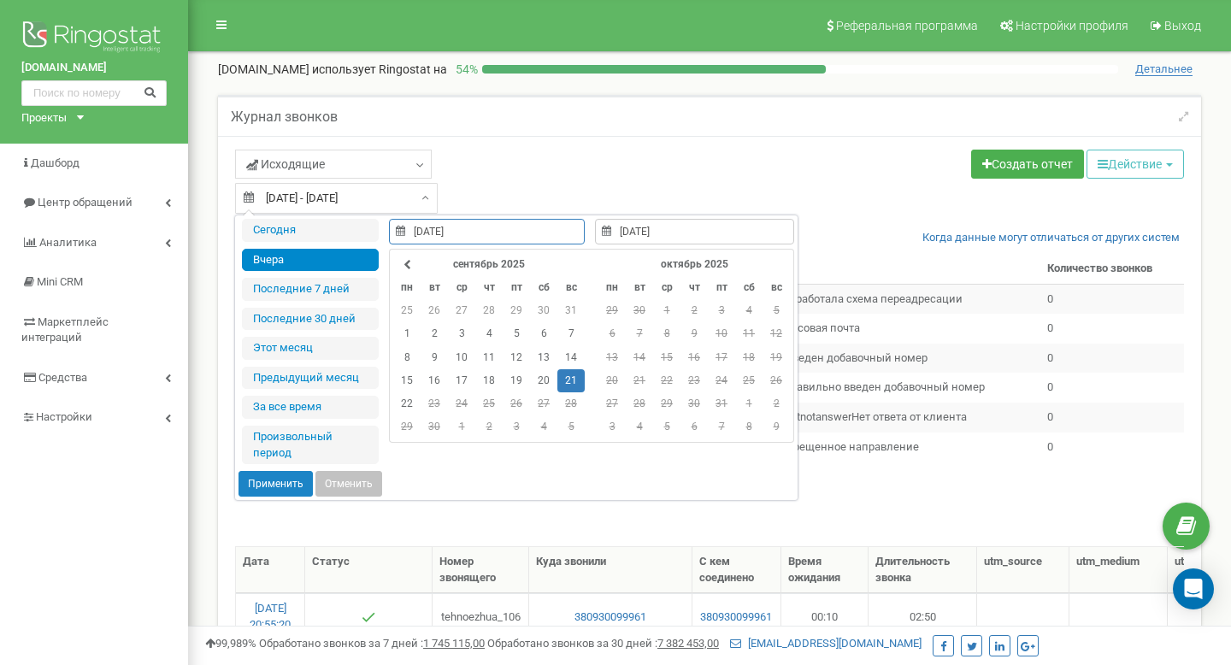
type input "10.12.2018"
type input "22.09.2025"
type input "[DATE]"
type input "20.09.2025"
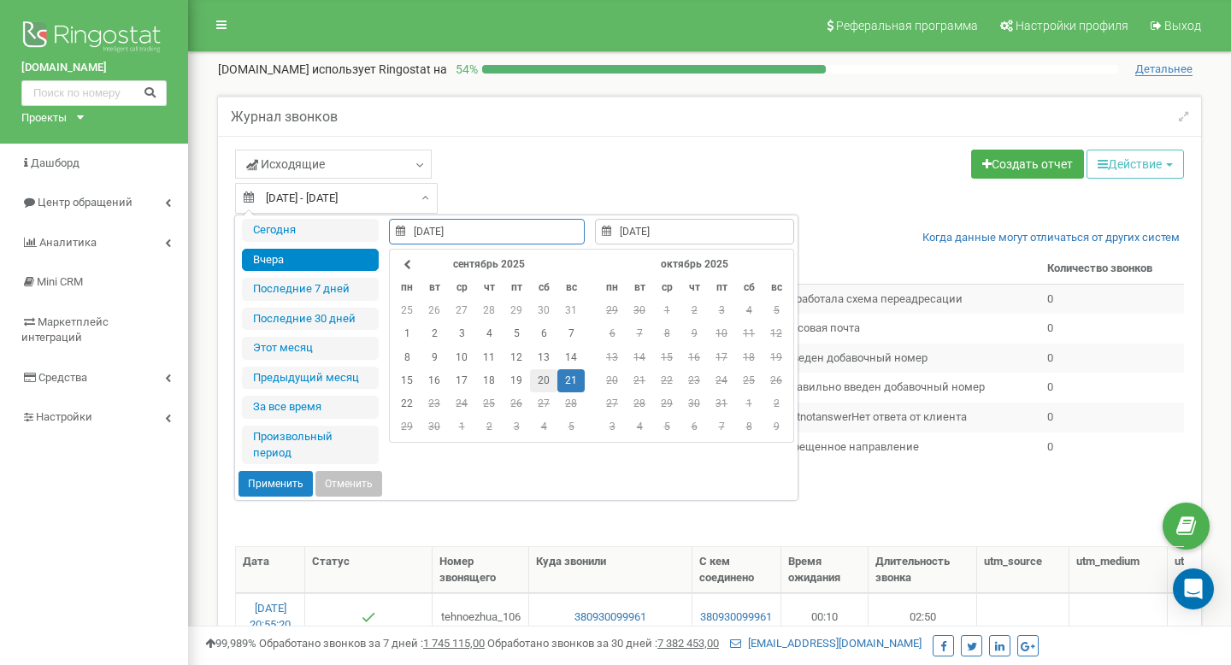
click at [536, 375] on td "20" at bounding box center [543, 380] width 27 height 23
type input "20.09.2025"
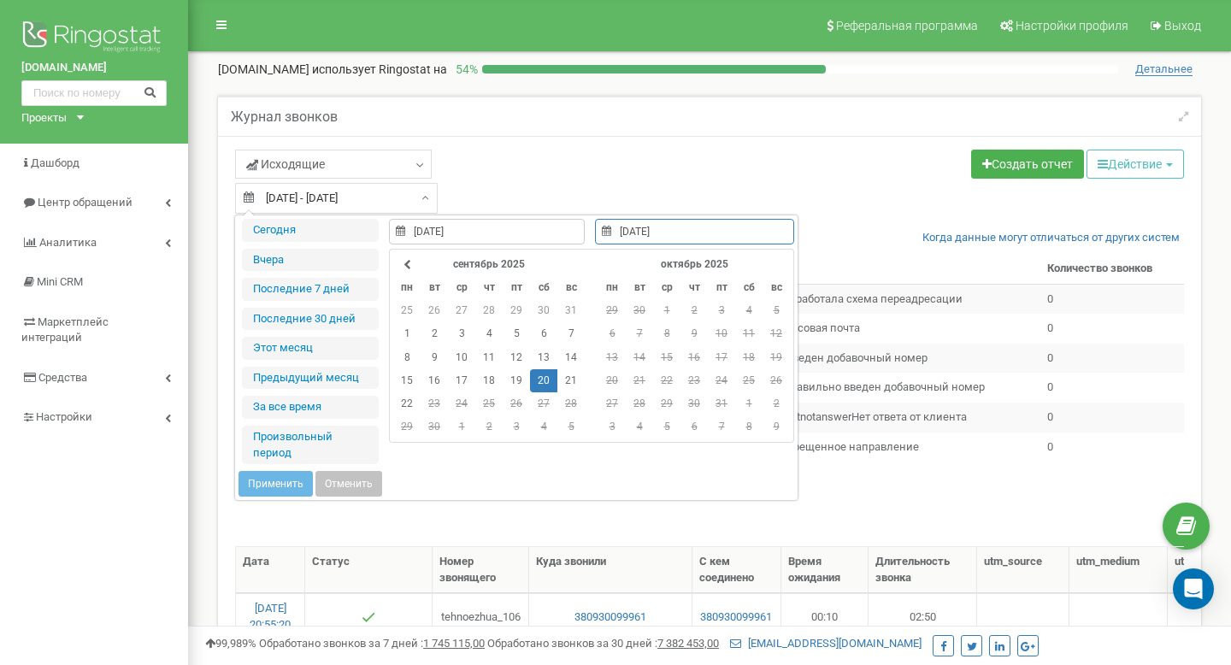
click at [536, 375] on td "20" at bounding box center [543, 380] width 27 height 23
click at [278, 491] on button "Применить" at bounding box center [276, 484] width 74 height 26
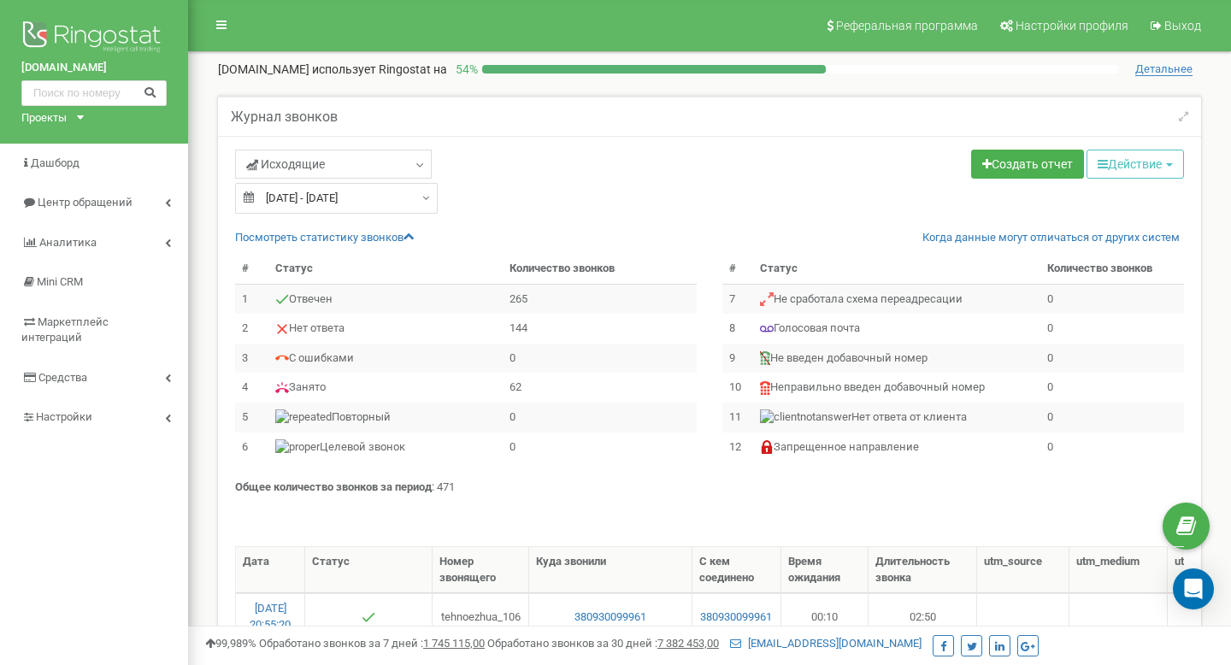
type input "[DATE] - [DATE]"
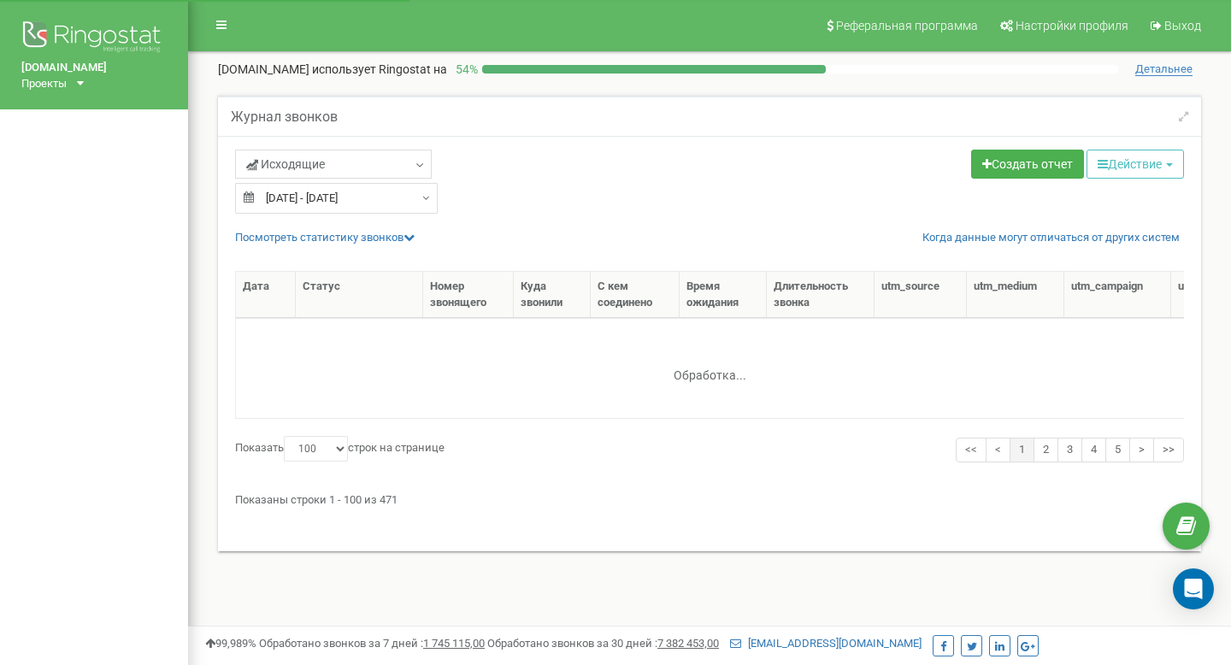
select select "100"
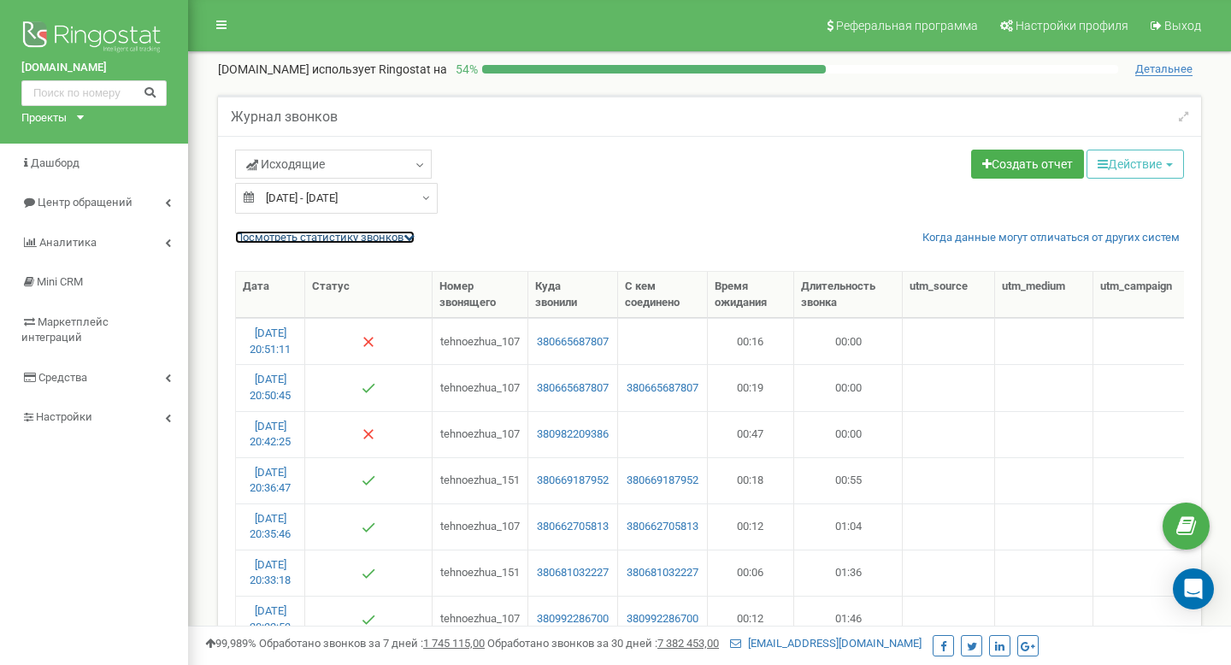
click at [410, 231] on link "Посмотреть cтатистику звонков" at bounding box center [325, 237] width 180 height 13
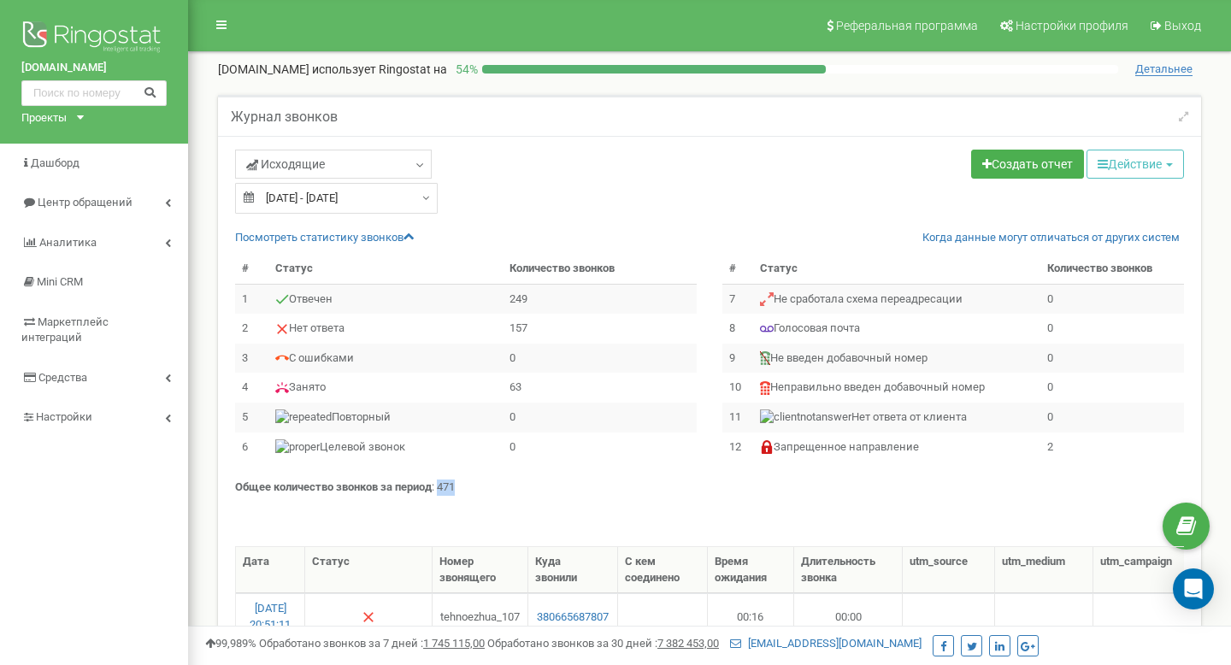
drag, startPoint x: 460, startPoint y: 483, endPoint x: 443, endPoint y: 483, distance: 17.1
click at [443, 483] on p "Общее количество звонков за период : 471" at bounding box center [709, 488] width 949 height 16
copy p "471"
type input "20.09.2025"
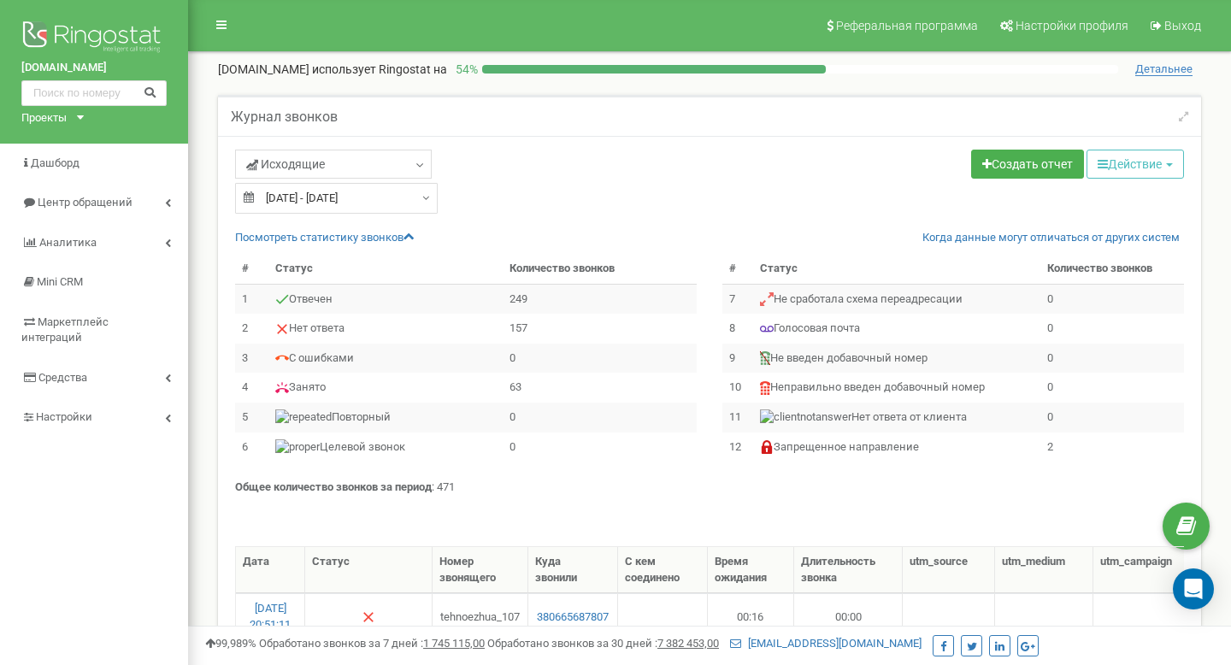
click at [402, 198] on input "20.09.2025 - 20.09.2025" at bounding box center [336, 198] width 203 height 31
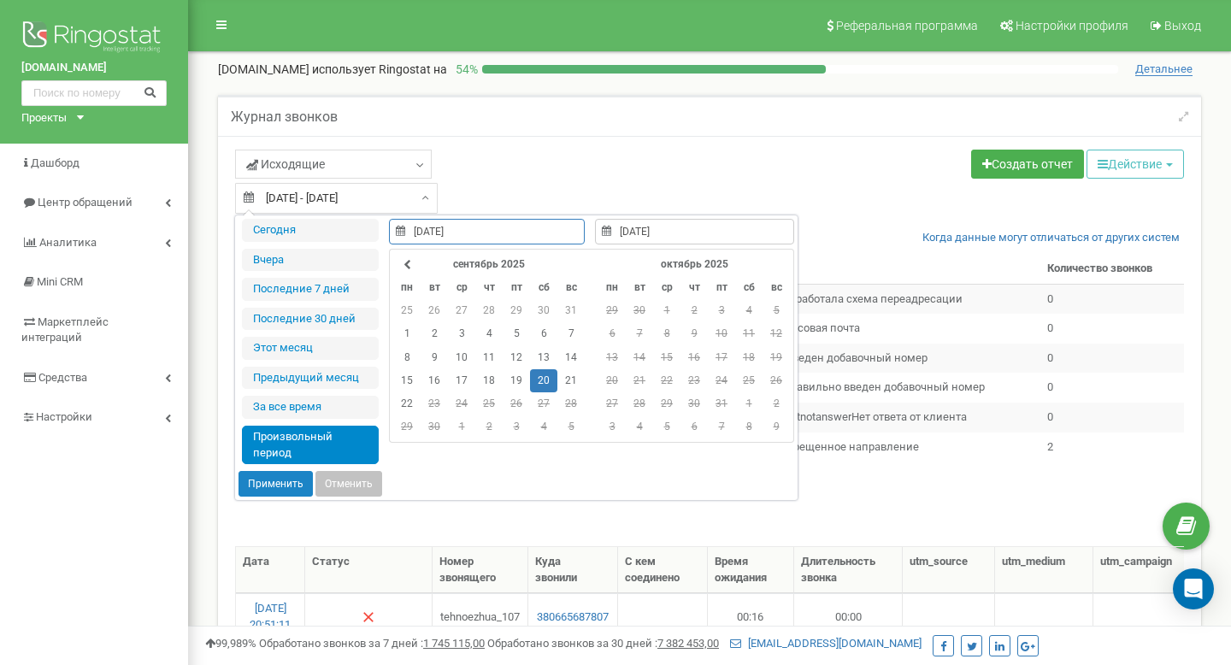
type input "20.09.2025"
click at [542, 374] on td "20" at bounding box center [543, 380] width 27 height 23
type input "20.09.2025"
click at [539, 380] on td "20" at bounding box center [543, 380] width 27 height 23
type input "20.09.2025"
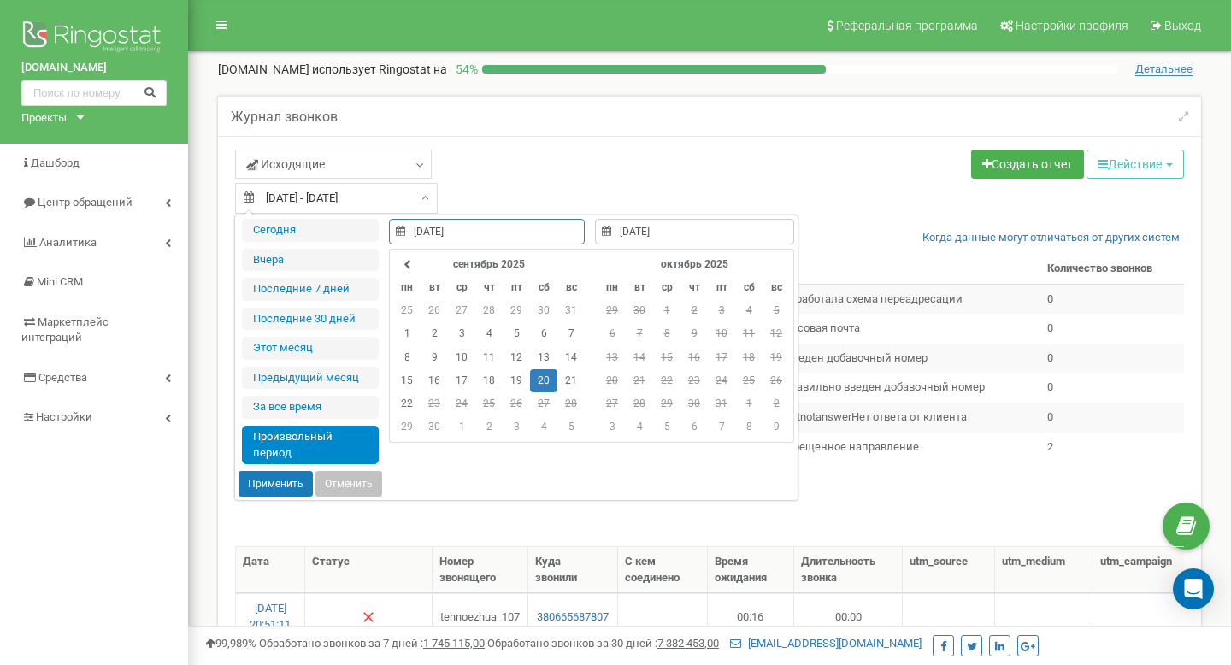
click at [272, 482] on button "Применить" at bounding box center [276, 484] width 74 height 26
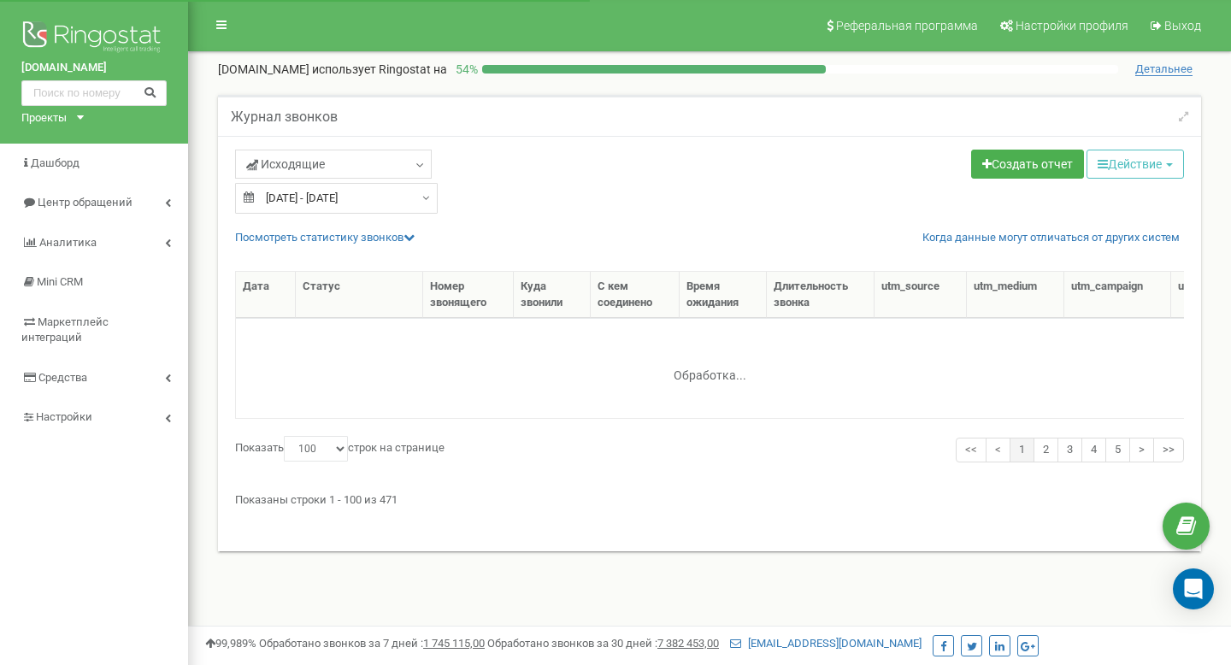
select select "100"
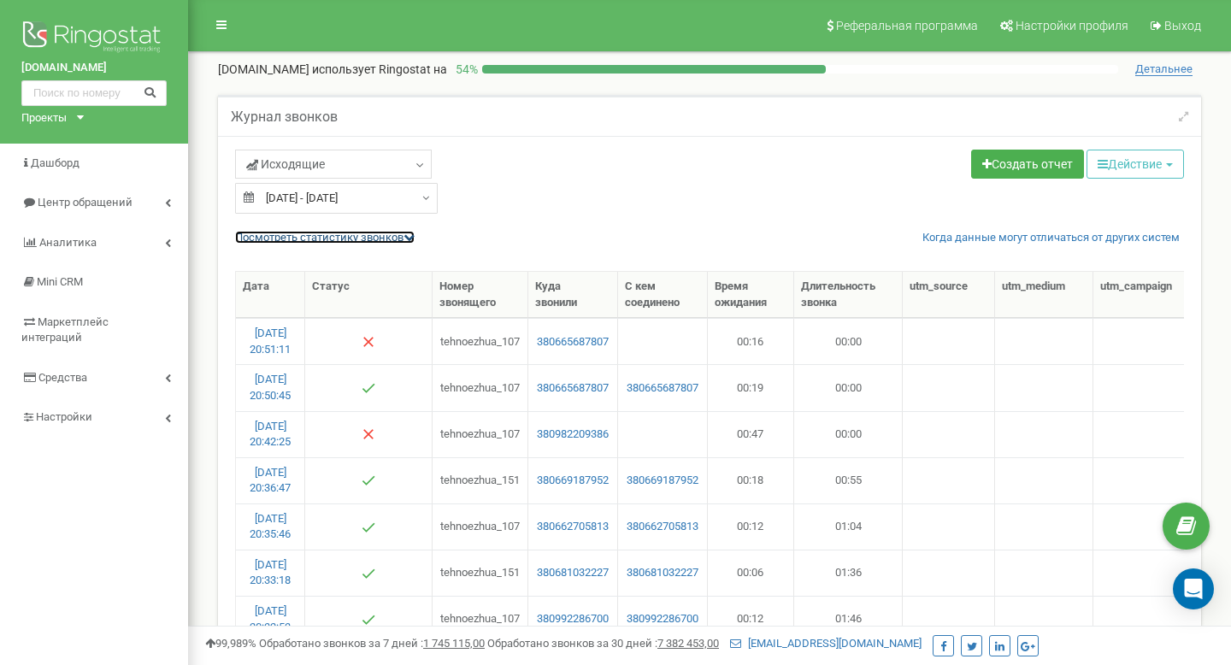
click at [402, 240] on link "Посмотреть cтатистику звонков" at bounding box center [325, 237] width 180 height 13
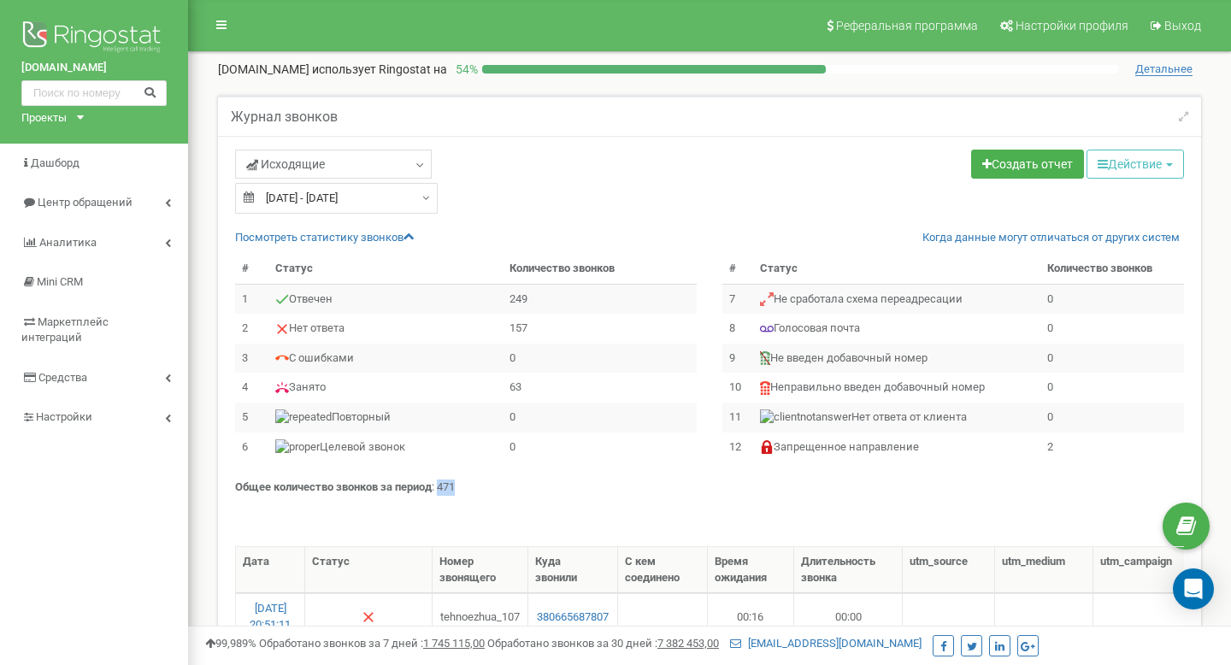
drag, startPoint x: 464, startPoint y: 487, endPoint x: 442, endPoint y: 487, distance: 22.2
click at [442, 487] on p "Общее количество звонков за период : 471" at bounding box center [709, 488] width 949 height 16
copy p "471"
type input "20.09.2025"
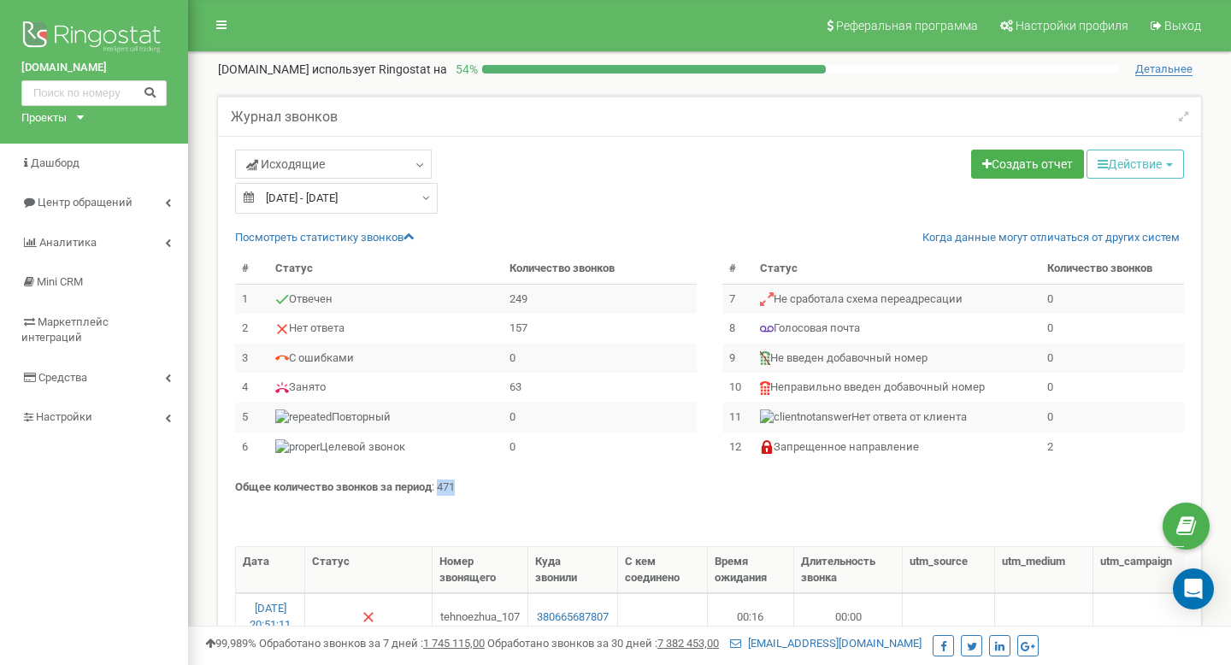
click at [410, 200] on input "20.09.2025 - 20.09.2025" at bounding box center [336, 198] width 203 height 31
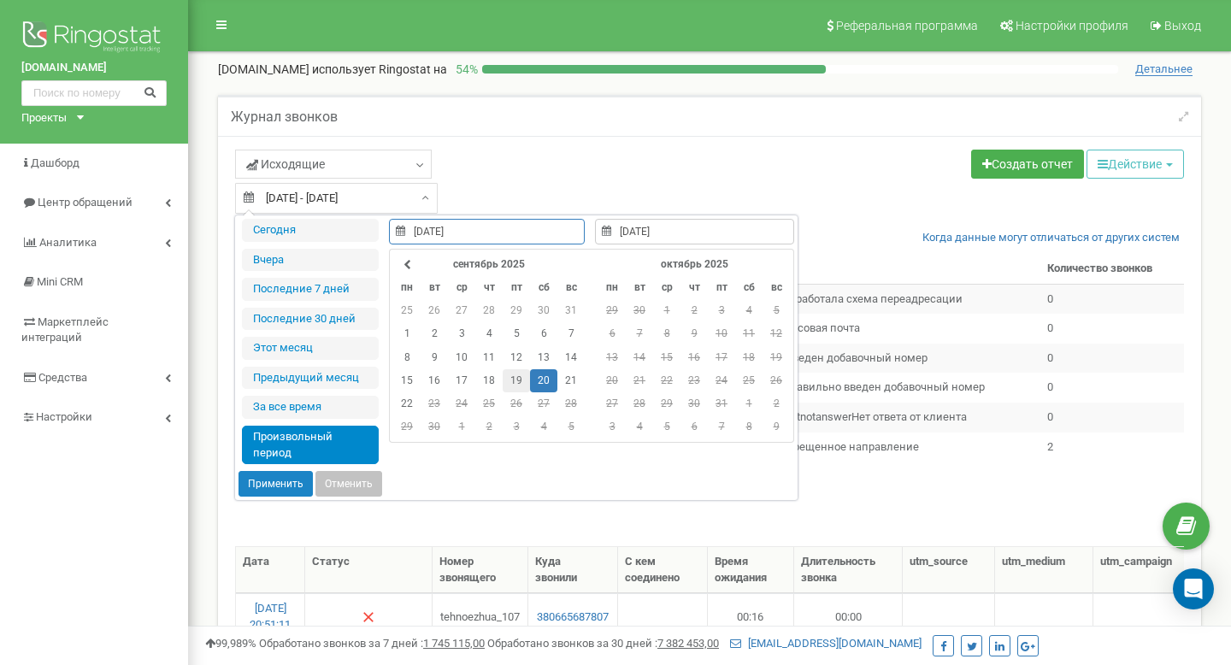
type input "[DATE]"
click at [522, 386] on td "19" at bounding box center [516, 380] width 27 height 23
type input "[DATE]"
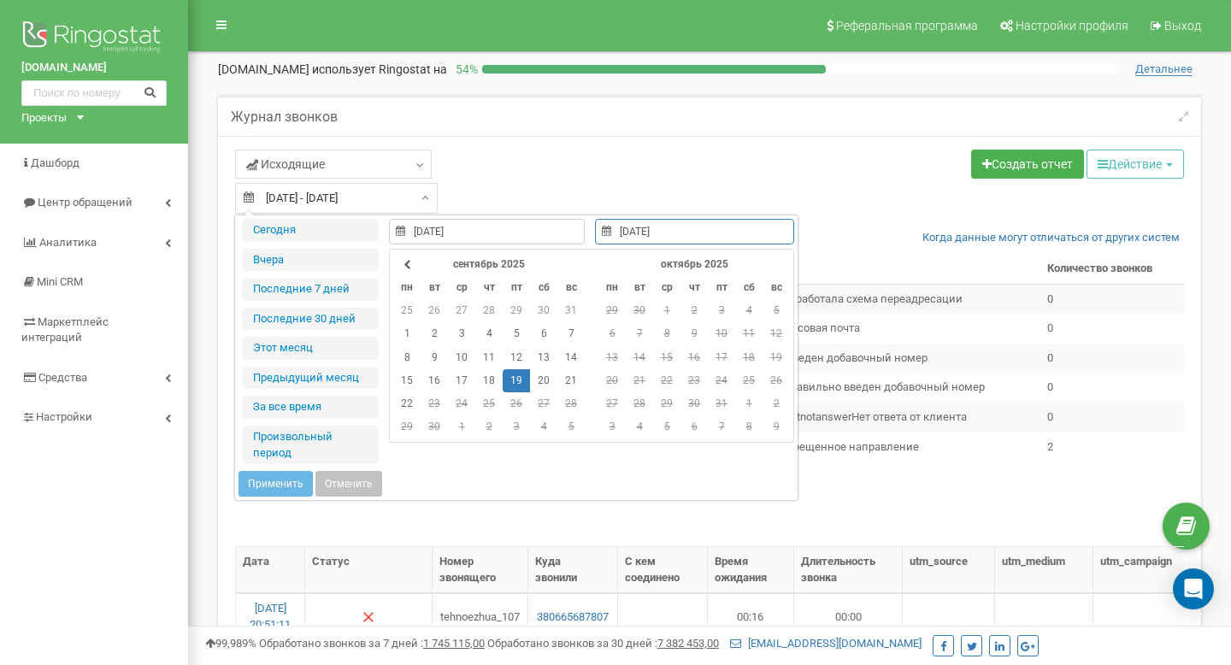
click at [522, 386] on td "19" at bounding box center [516, 380] width 27 height 23
type input "[DATE]"
click at [275, 486] on button "Применить" at bounding box center [276, 484] width 74 height 26
type input "19.09.2025 - 19.09.2025"
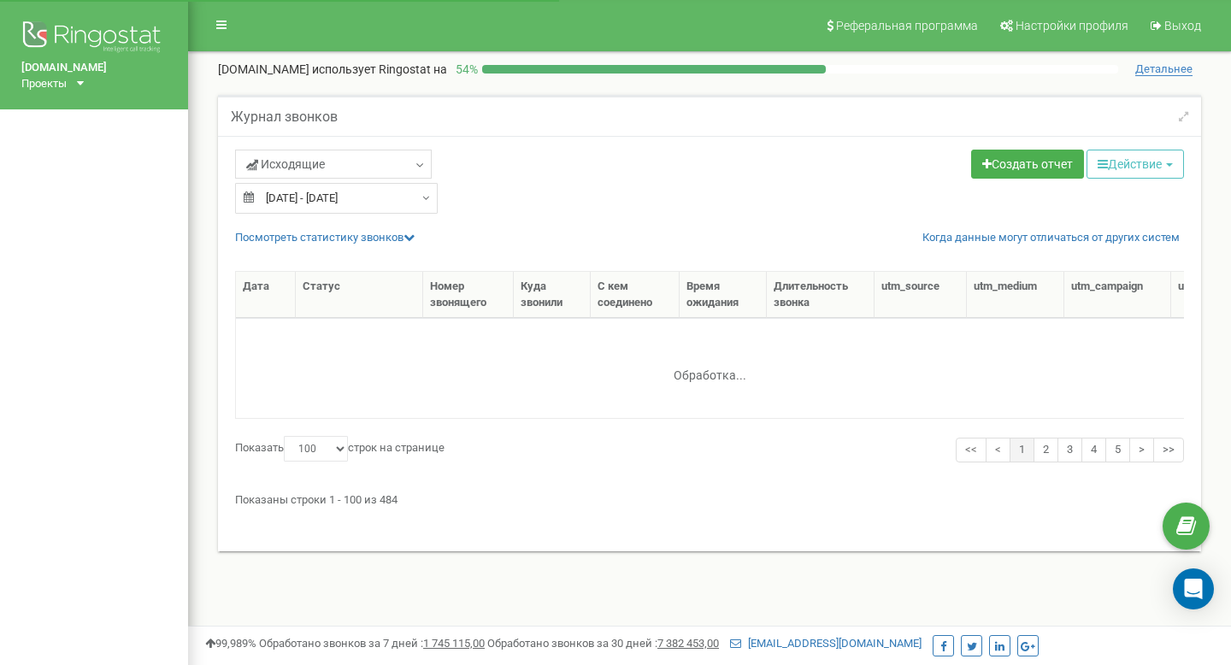
select select "100"
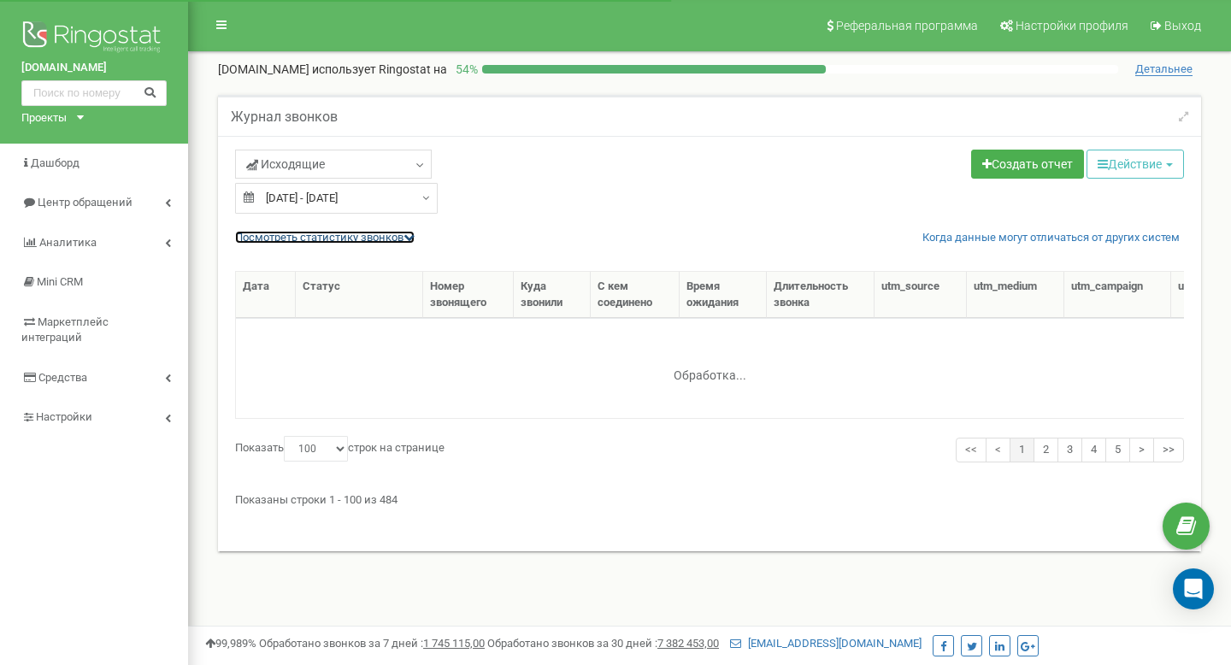
click at [414, 232] on icon at bounding box center [409, 237] width 11 height 11
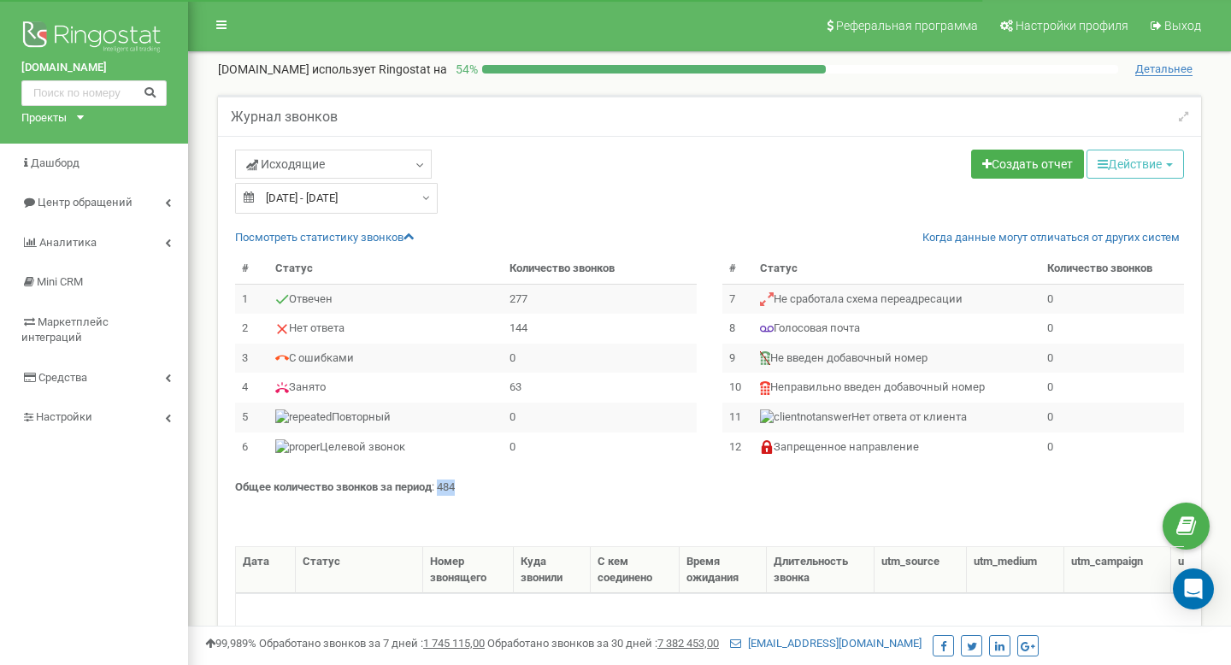
drag, startPoint x: 467, startPoint y: 486, endPoint x: 442, endPoint y: 486, distance: 24.8
click at [442, 486] on p "Общее количество звонков за период : 484" at bounding box center [709, 488] width 949 height 16
copy p "484"
type input "[DATE]"
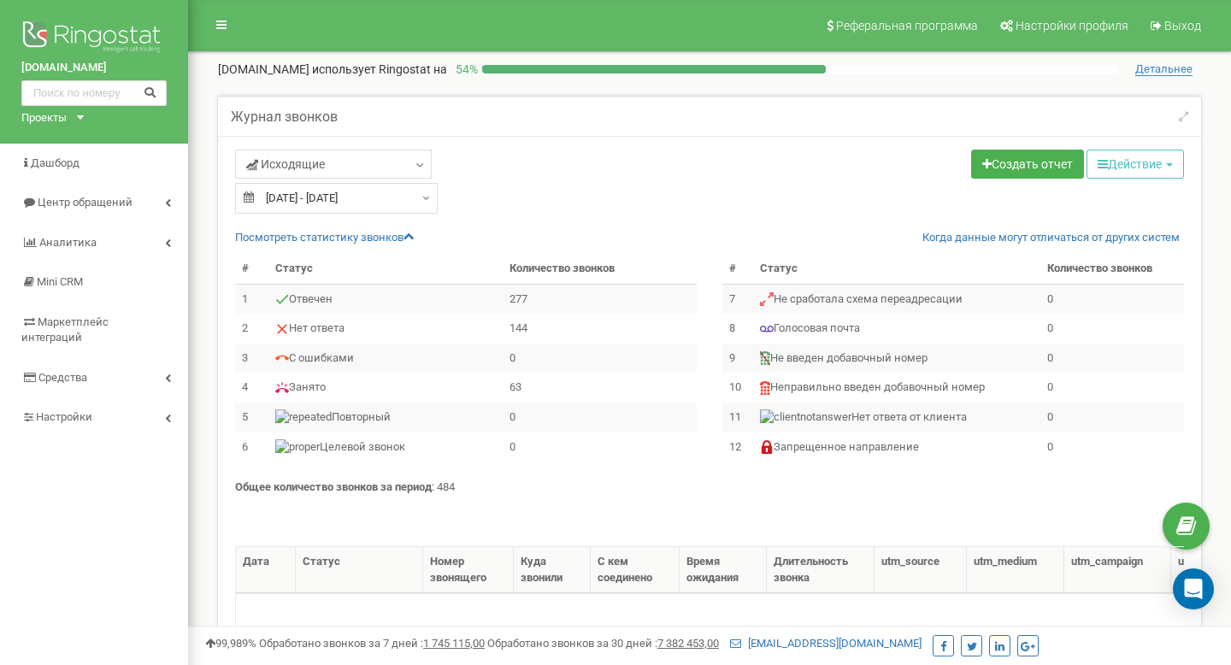
click at [413, 193] on input "[DATE] - [DATE]" at bounding box center [336, 198] width 203 height 31
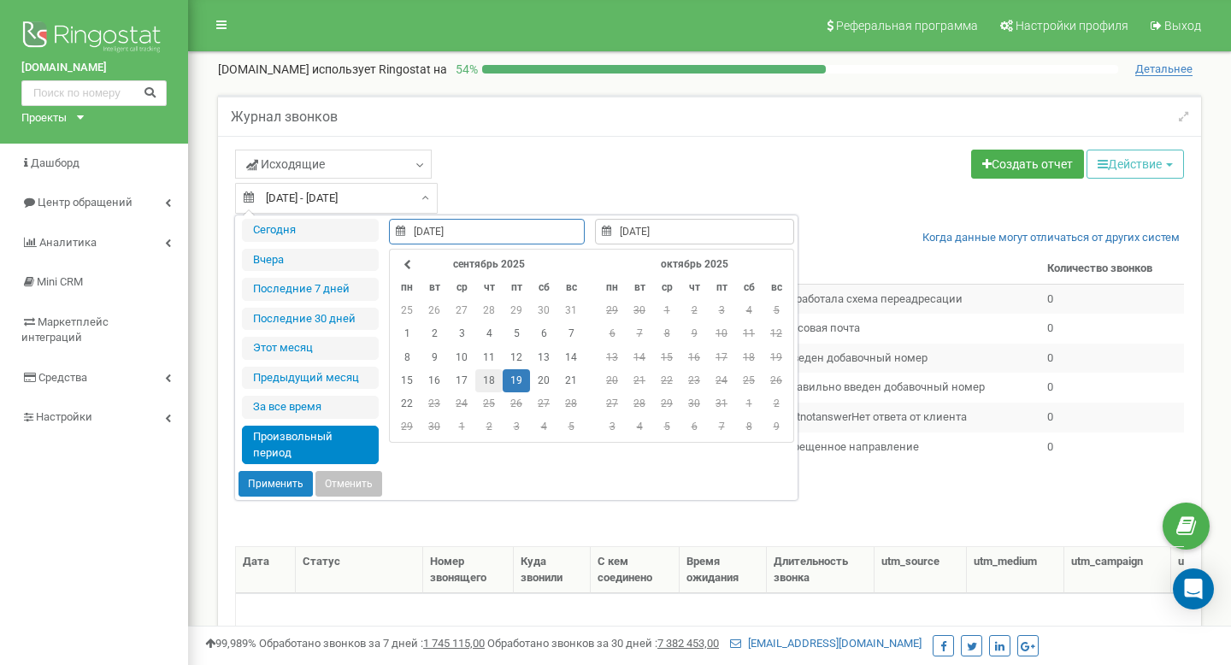
type input "[DATE]"
click at [487, 376] on td "18" at bounding box center [488, 380] width 27 height 23
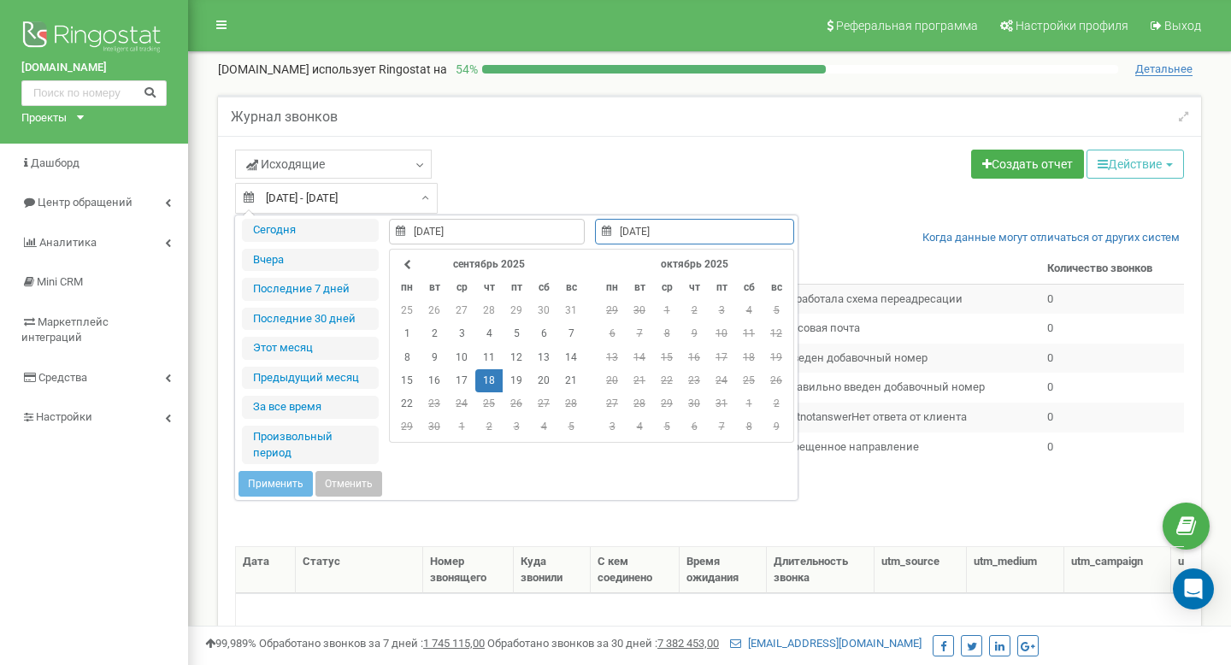
type input "[DATE]"
click at [486, 380] on td "18" at bounding box center [488, 380] width 27 height 23
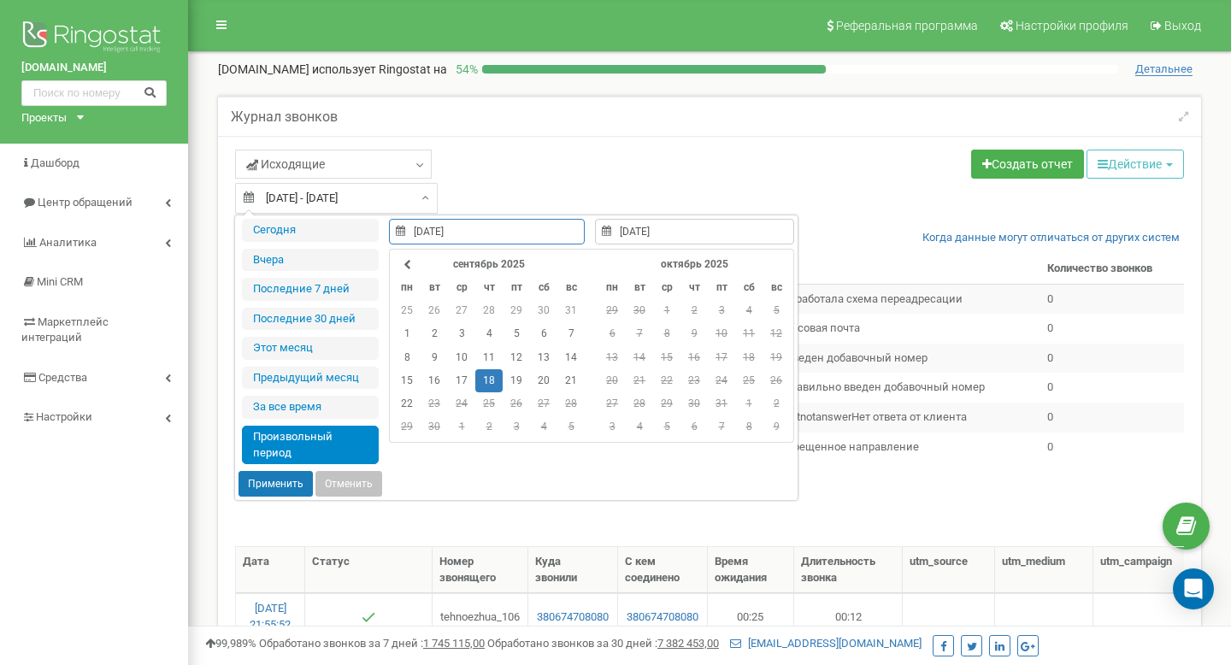
click at [282, 481] on button "Применить" at bounding box center [276, 484] width 74 height 26
type input "[DATE] - [DATE]"
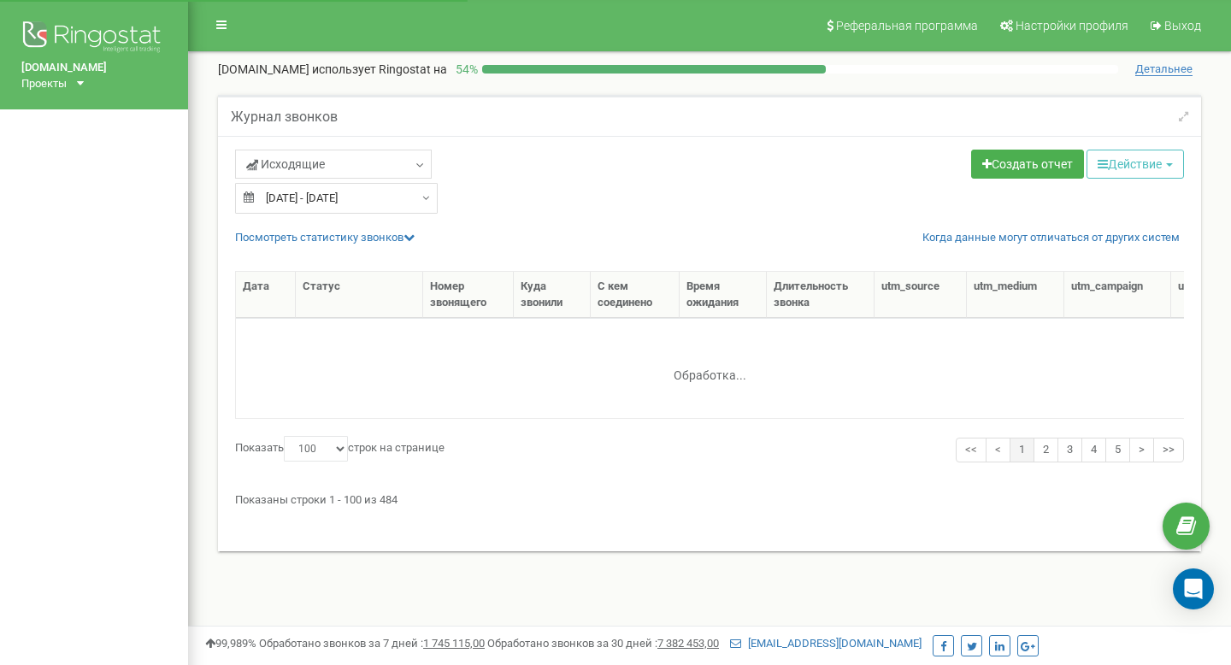
select select "100"
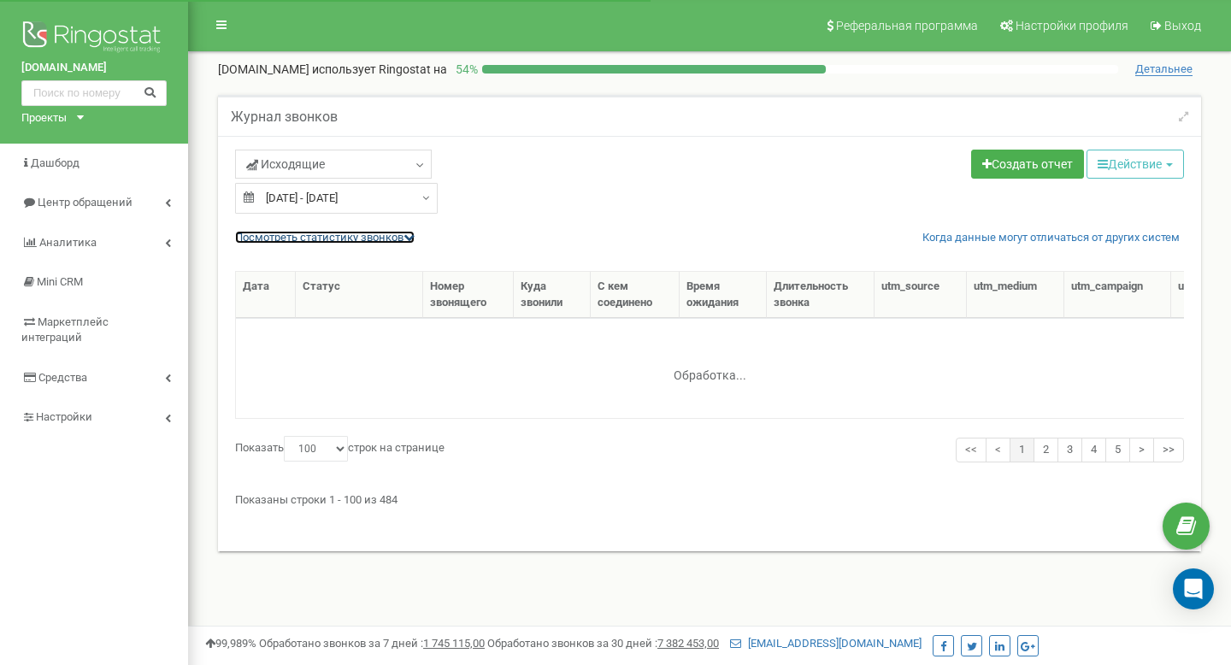
click at [415, 240] on icon at bounding box center [409, 237] width 11 height 11
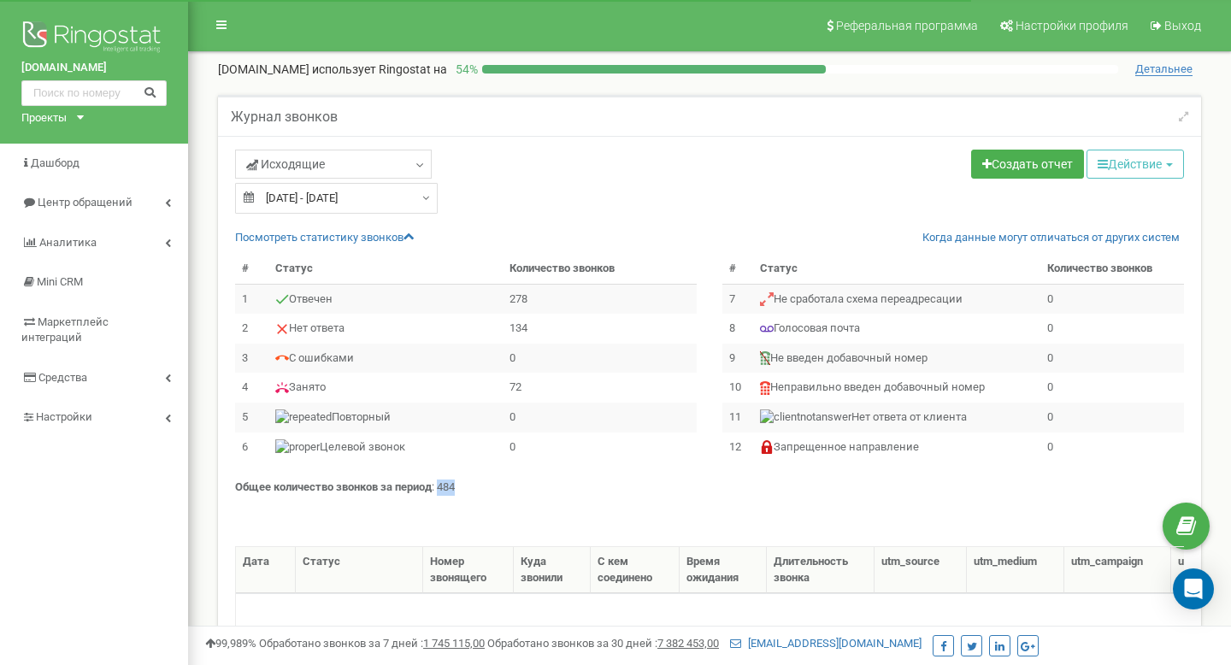
drag, startPoint x: 468, startPoint y: 484, endPoint x: 443, endPoint y: 484, distance: 24.8
click at [443, 484] on p "Общее количество звонков за период : 484" at bounding box center [709, 488] width 949 height 16
copy p "484"
